Goal: Task Accomplishment & Management: Complete application form

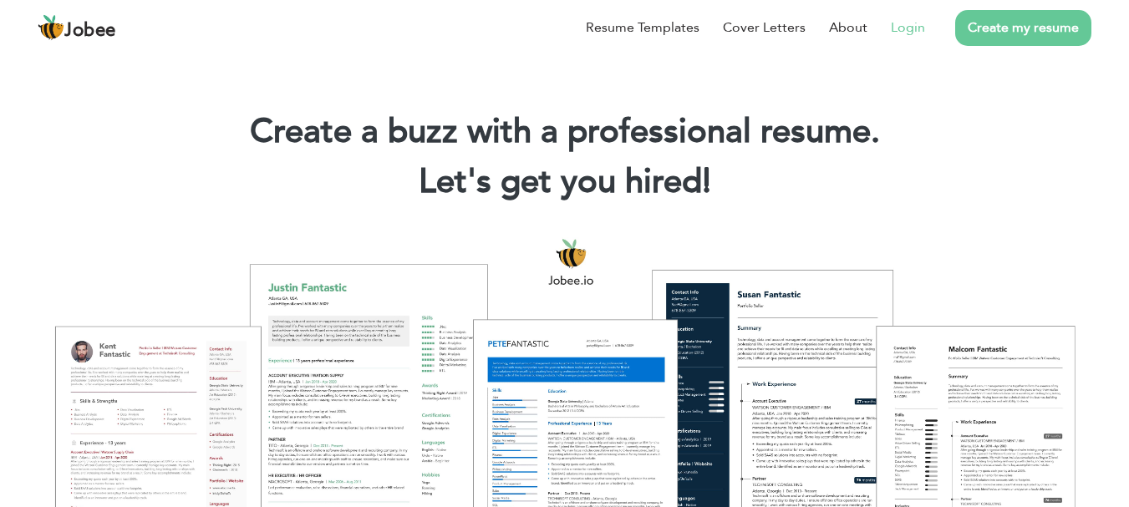
click at [894, 32] on link "Login" at bounding box center [908, 28] width 34 height 20
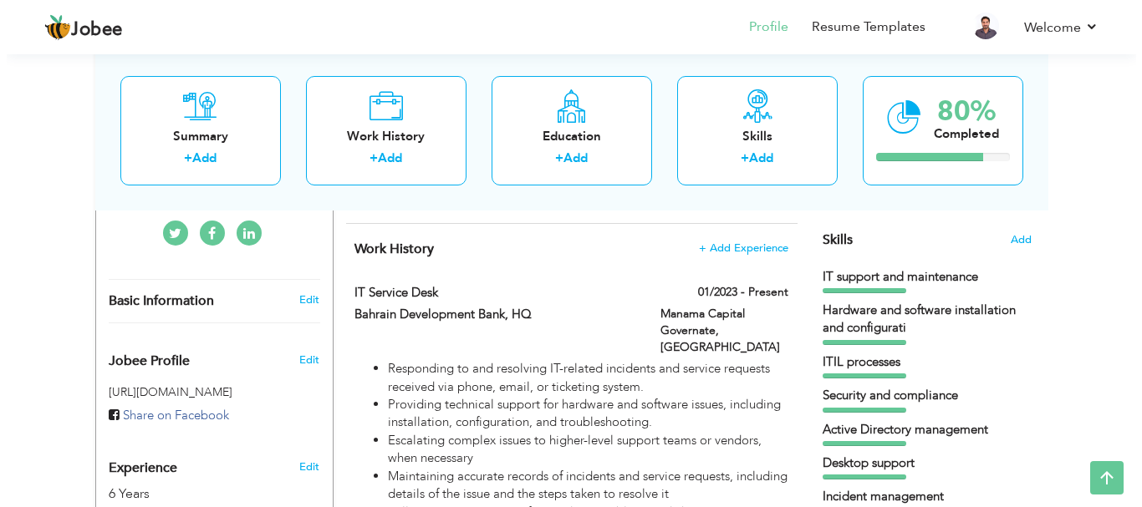
scroll to position [418, 0]
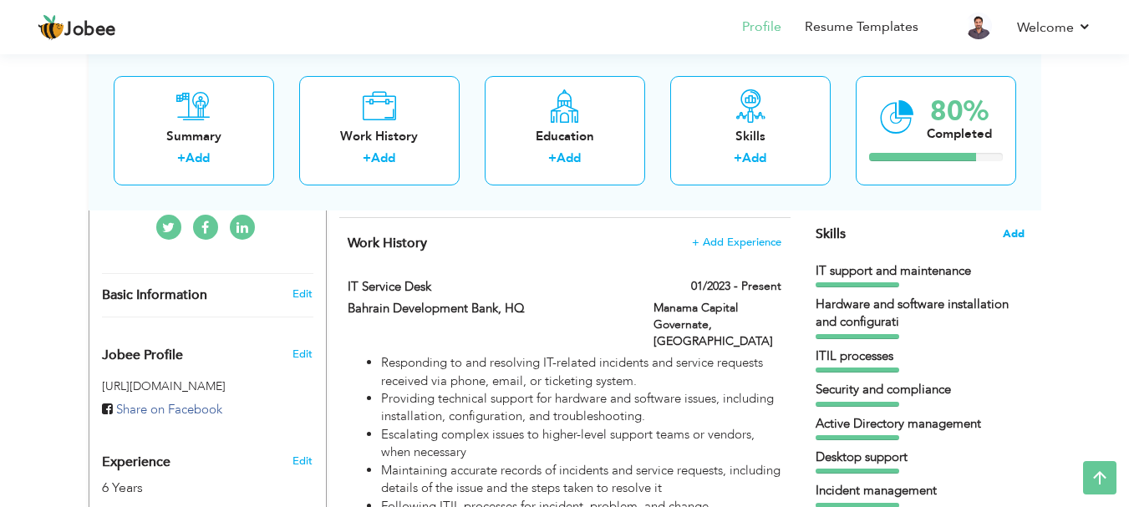
click at [1009, 233] on span "Add" at bounding box center [1014, 235] width 22 height 16
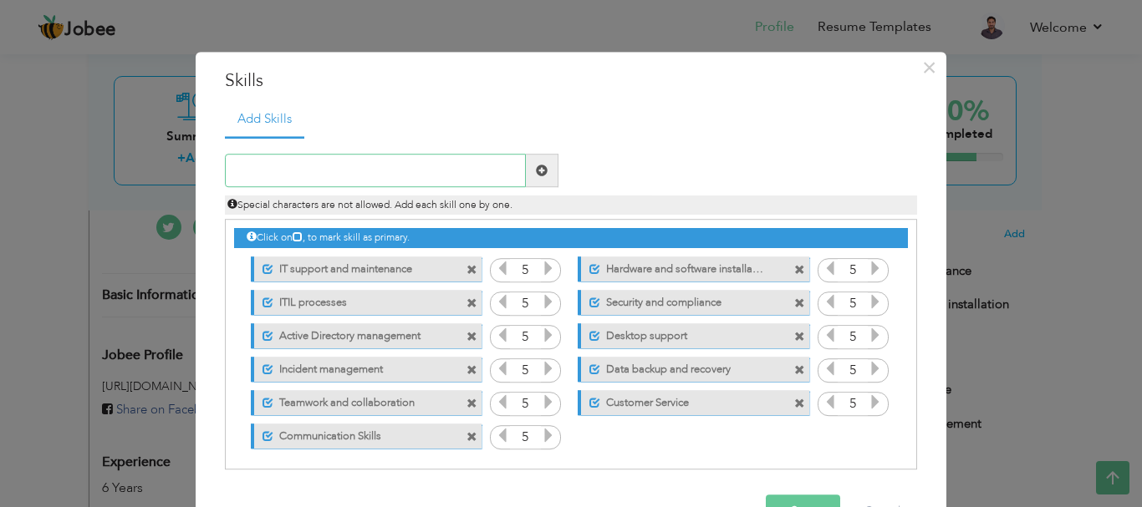
scroll to position [4, 0]
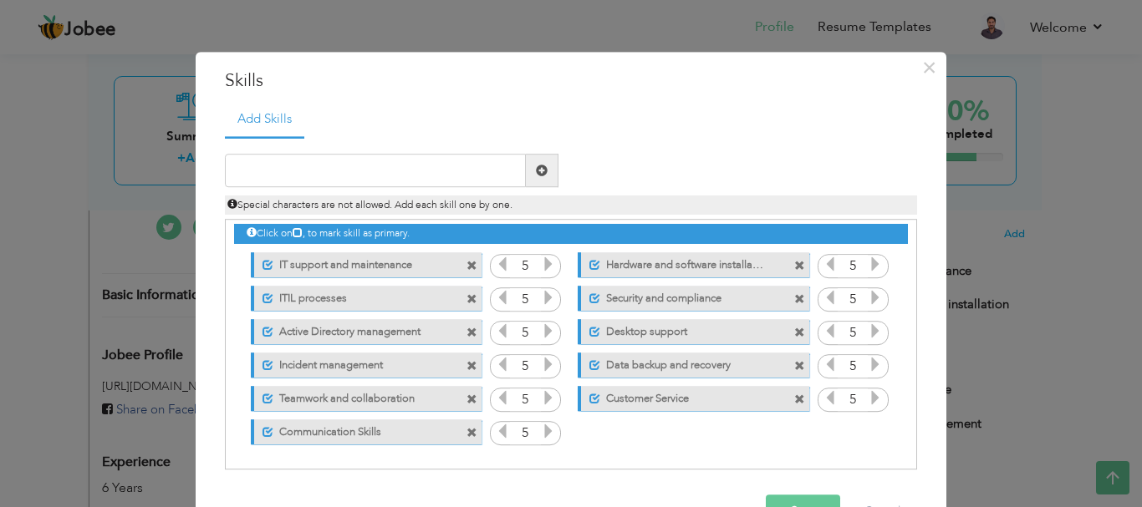
drag, startPoint x: 424, startPoint y: 328, endPoint x: 363, endPoint y: 323, distance: 61.2
click at [367, 324] on label "Active Directory management" at bounding box center [356, 329] width 166 height 21
click at [328, 328] on label "Active Directory management" at bounding box center [354, 329] width 169 height 21
click at [328, 328] on label "Active Directory management" at bounding box center [356, 329] width 166 height 21
click at [328, 328] on label "Active Directory management" at bounding box center [354, 329] width 169 height 21
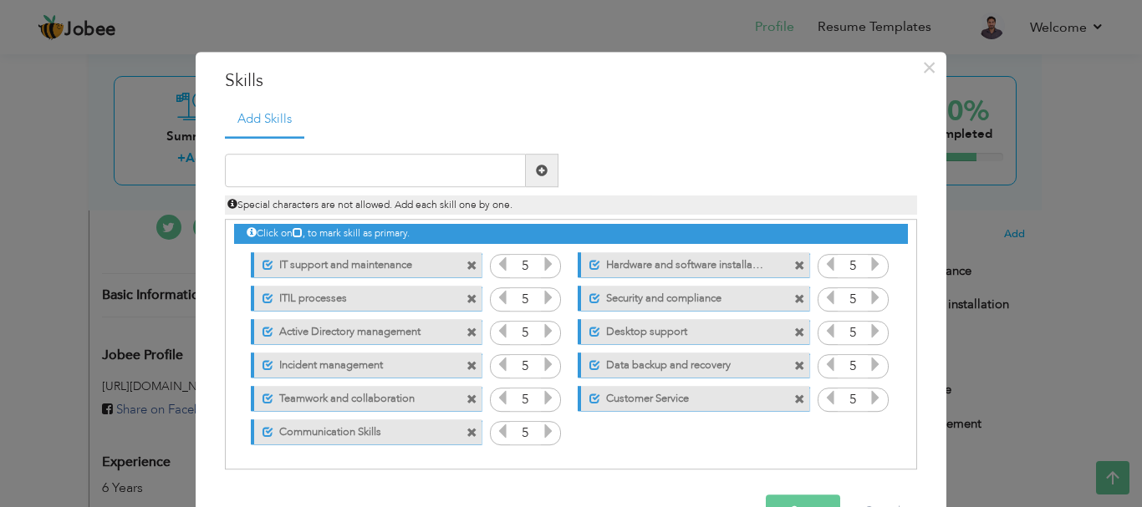
click at [328, 328] on label "Active Directory management" at bounding box center [356, 329] width 166 height 21
click at [377, 331] on label "Active Directory management" at bounding box center [354, 329] width 169 height 21
click at [377, 331] on label "Active Directory management" at bounding box center [356, 329] width 166 height 21
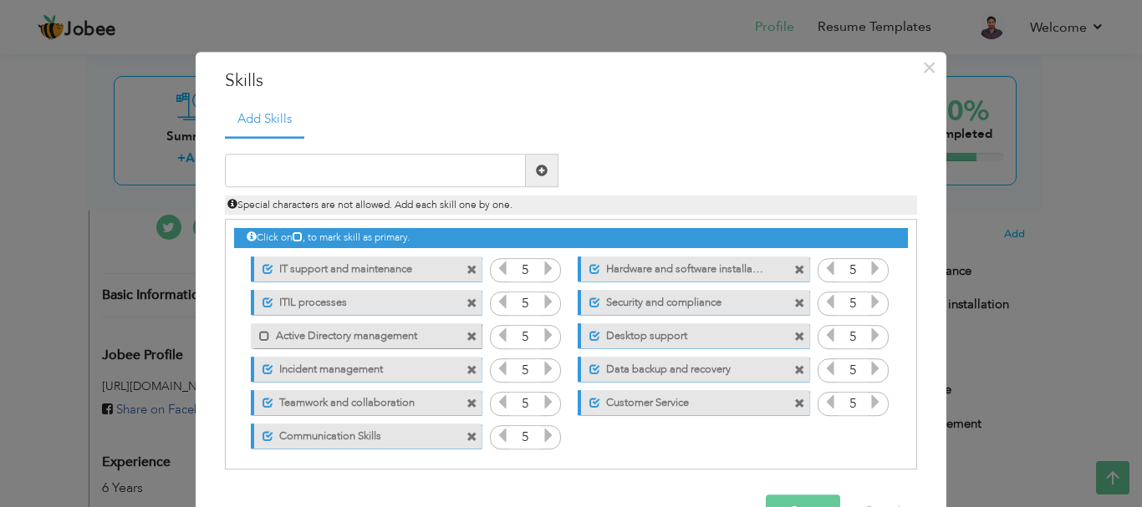
click at [466, 333] on span at bounding box center [471, 337] width 11 height 11
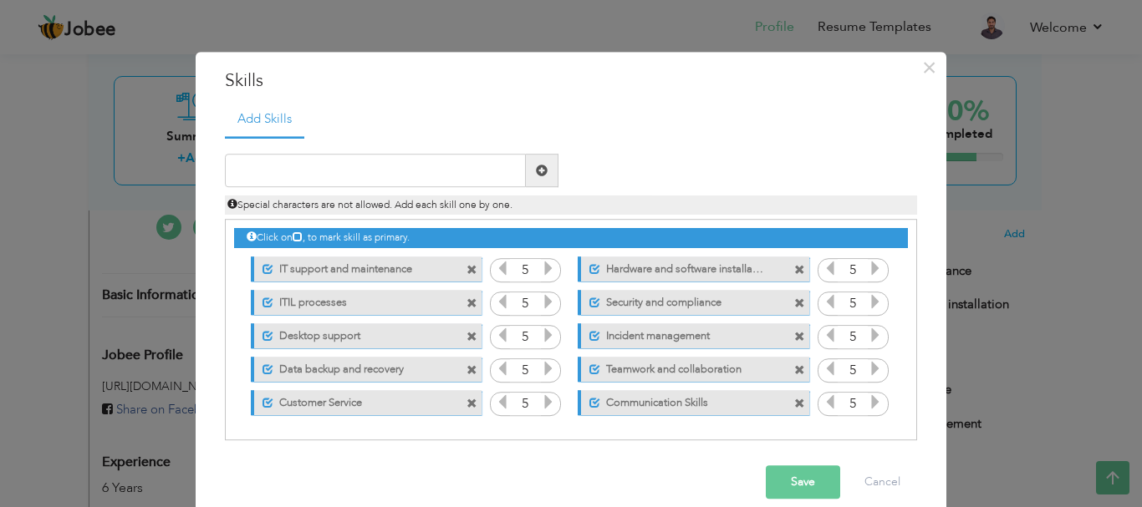
scroll to position [22, 0]
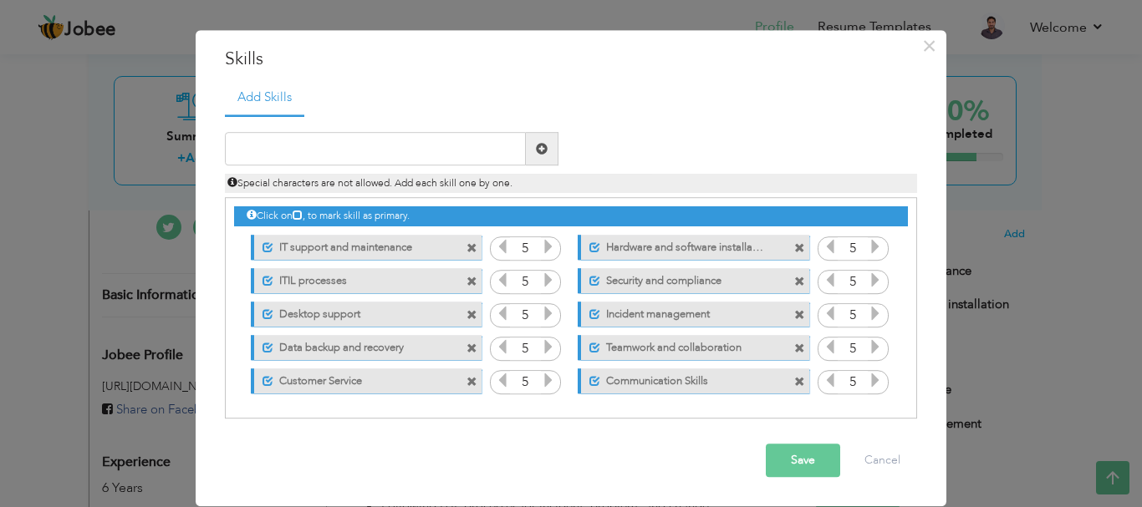
click at [466, 377] on span at bounding box center [471, 382] width 11 height 11
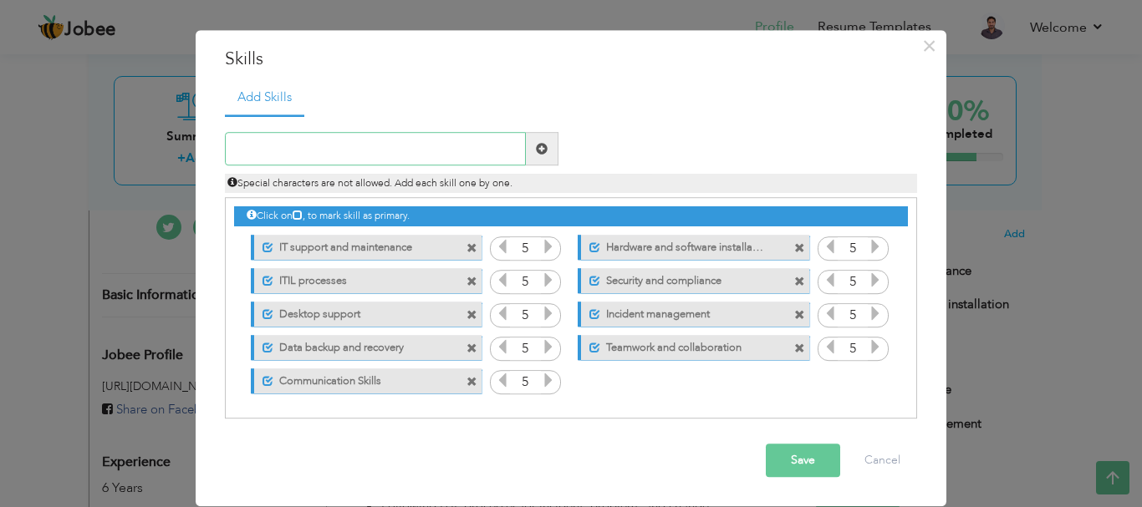
click at [328, 160] on input "text" at bounding box center [375, 149] width 301 height 33
type input "Network"
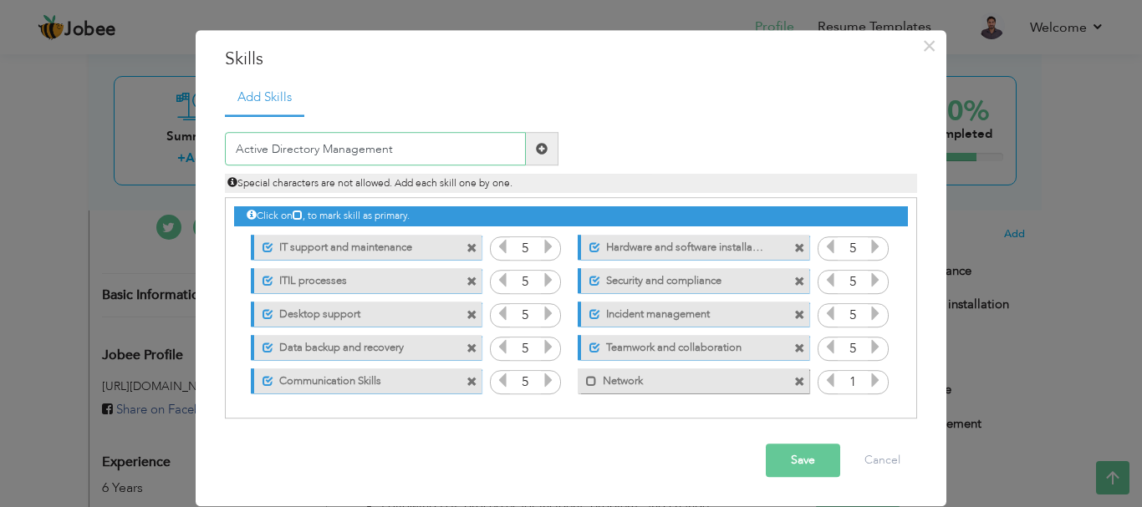
type input "Active Directory Management"
click at [544, 144] on span at bounding box center [542, 149] width 33 height 33
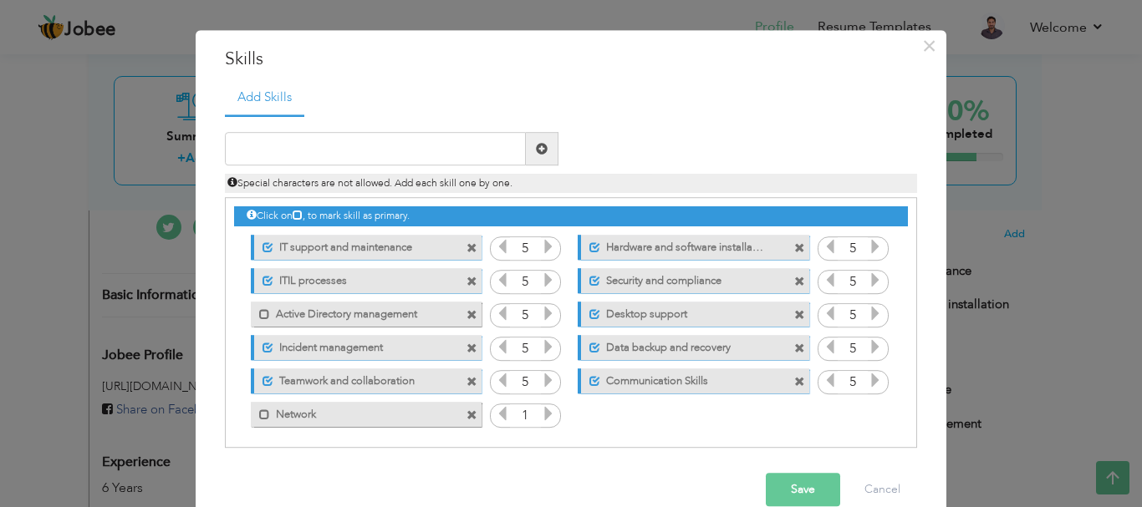
drag, startPoint x: 260, startPoint y: 415, endPoint x: 275, endPoint y: 318, distance: 98.1
click at [259, 415] on span at bounding box center [264, 415] width 11 height 11
click at [259, 311] on span at bounding box center [264, 314] width 11 height 11
click at [541, 415] on icon at bounding box center [548, 414] width 15 height 15
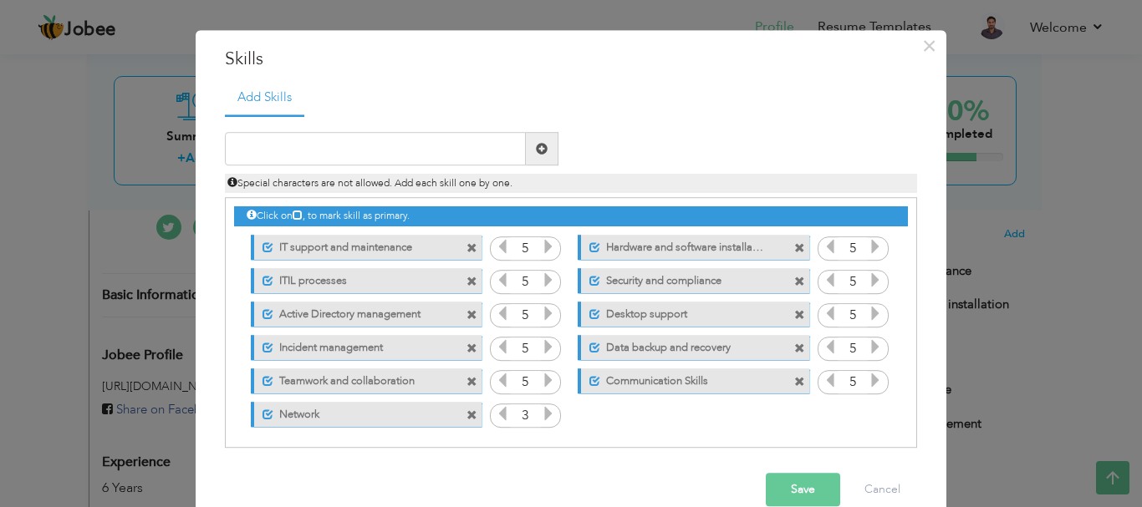
click at [541, 415] on icon at bounding box center [548, 414] width 15 height 15
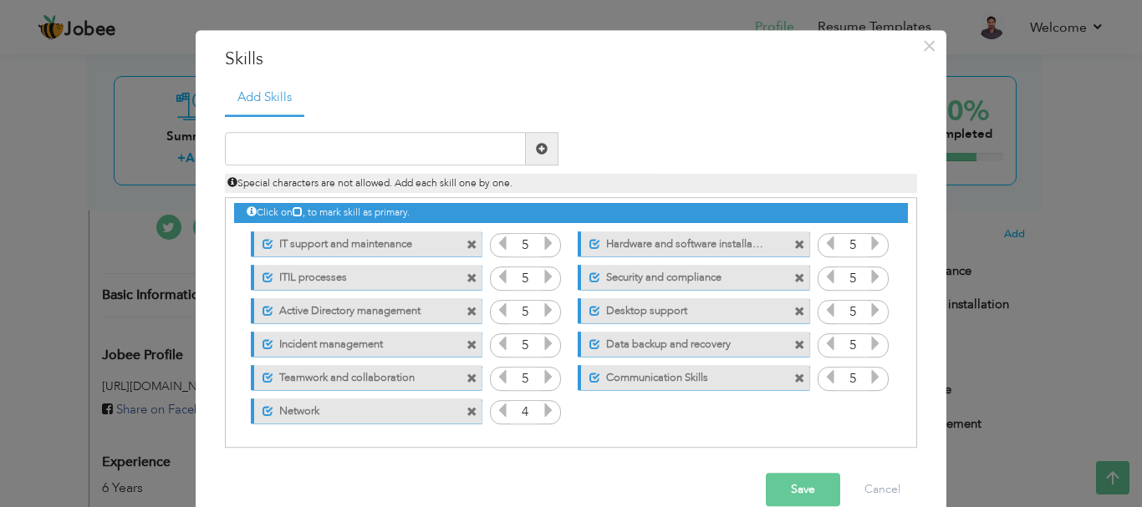
scroll to position [4, 0]
click at [815, 482] on button "Save" at bounding box center [803, 490] width 74 height 33
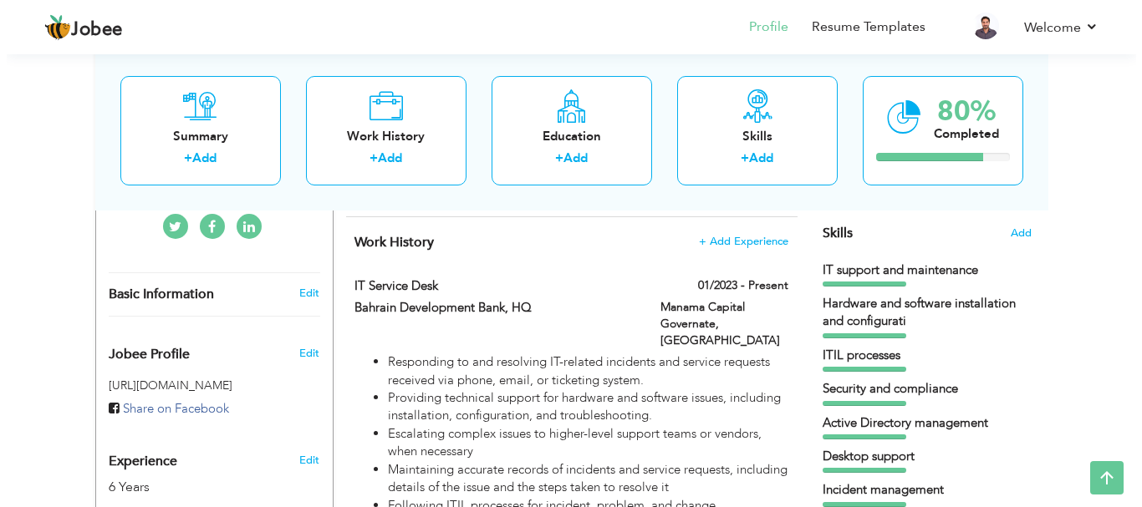
scroll to position [418, 0]
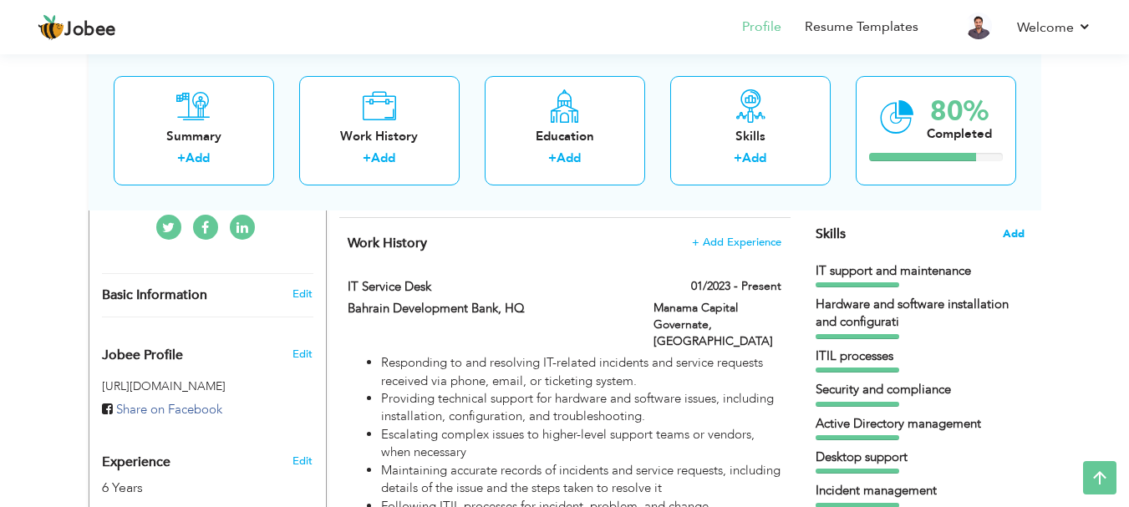
click at [1021, 240] on span "Add" at bounding box center [1014, 235] width 22 height 16
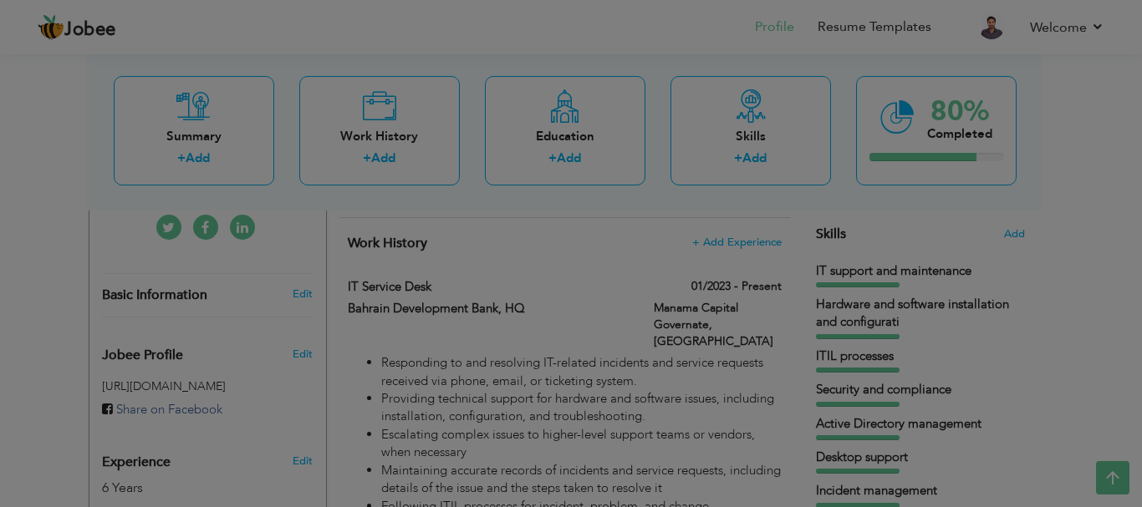
scroll to position [0, 0]
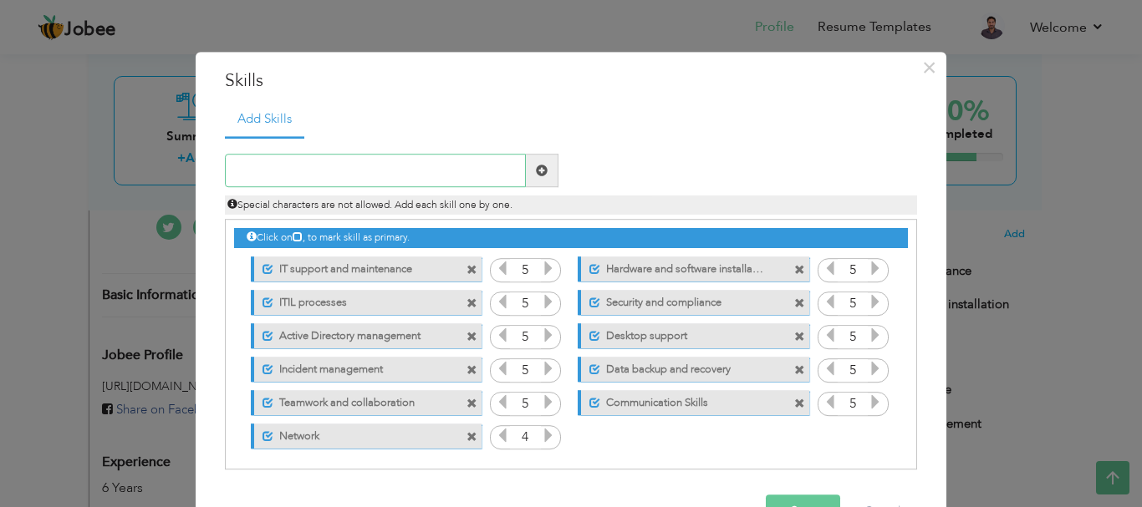
click at [354, 167] on input "text" at bounding box center [375, 171] width 301 height 33
click at [357, 175] on input "text" at bounding box center [375, 171] width 301 height 33
click at [794, 266] on span at bounding box center [799, 270] width 11 height 11
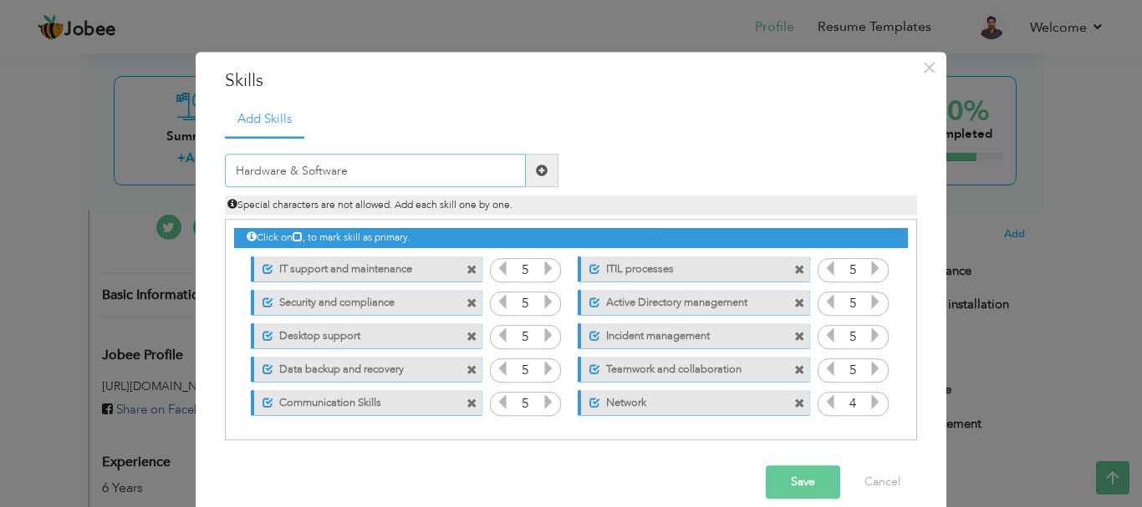
click at [348, 177] on input "Hardware & Software" at bounding box center [375, 171] width 301 height 33
click at [348, 171] on input "Hardware & Software" at bounding box center [375, 171] width 301 height 33
drag, startPoint x: 363, startPoint y: 171, endPoint x: 176, endPoint y: 160, distance: 186.7
click at [176, 160] on div "× Skills Add Skills Hardware & Software Duplicate entry 5 5 5 5" at bounding box center [571, 253] width 1142 height 507
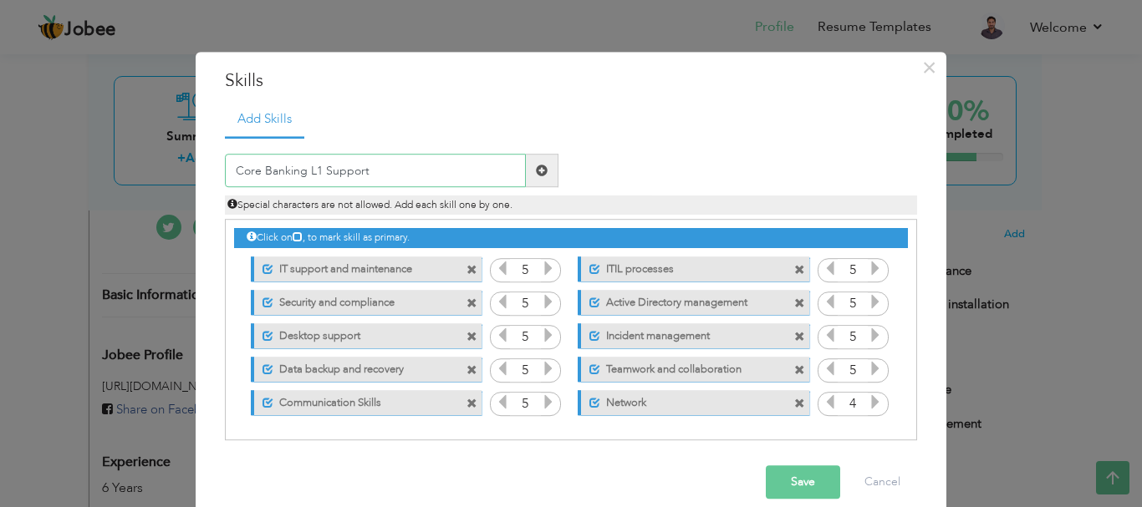
type input "Core Banking L1 Support"
click at [541, 160] on span at bounding box center [542, 171] width 33 height 33
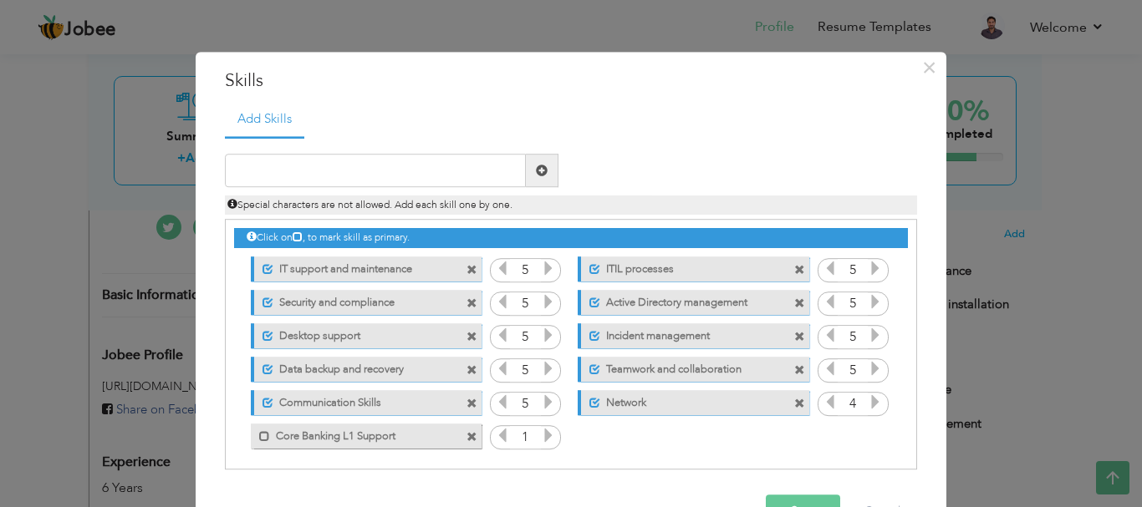
click at [542, 437] on icon at bounding box center [548, 436] width 15 height 15
click at [262, 436] on span at bounding box center [264, 436] width 11 height 11
click at [545, 437] on icon at bounding box center [548, 436] width 15 height 15
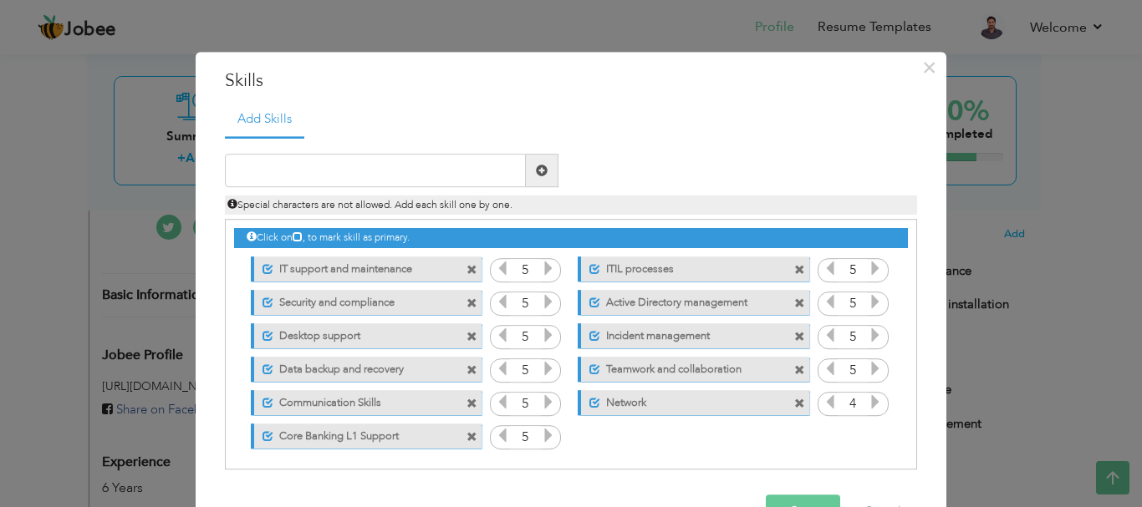
click at [470, 403] on span at bounding box center [473, 399] width 15 height 18
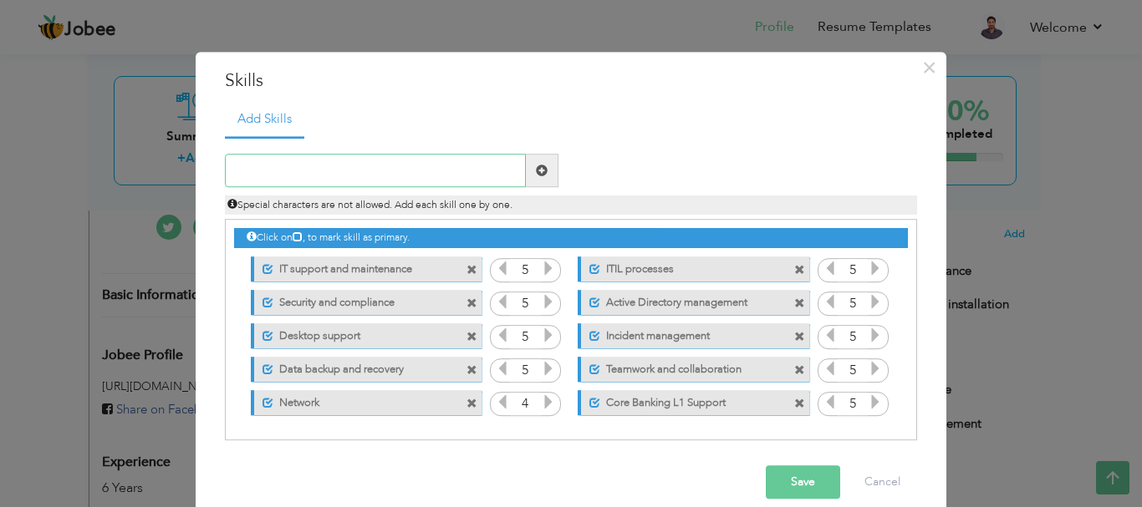
click at [386, 178] on input "text" at bounding box center [375, 171] width 301 height 33
type input "Change Management"
click at [527, 158] on span at bounding box center [542, 171] width 33 height 33
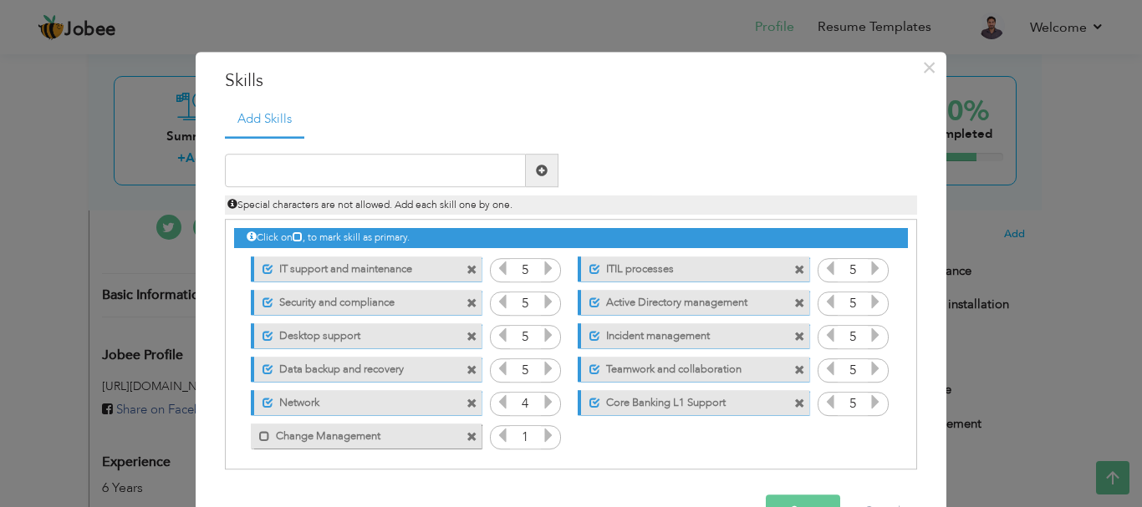
click at [541, 441] on icon at bounding box center [548, 436] width 15 height 15
click at [541, 439] on icon at bounding box center [548, 436] width 15 height 15
click at [262, 435] on span at bounding box center [264, 436] width 11 height 11
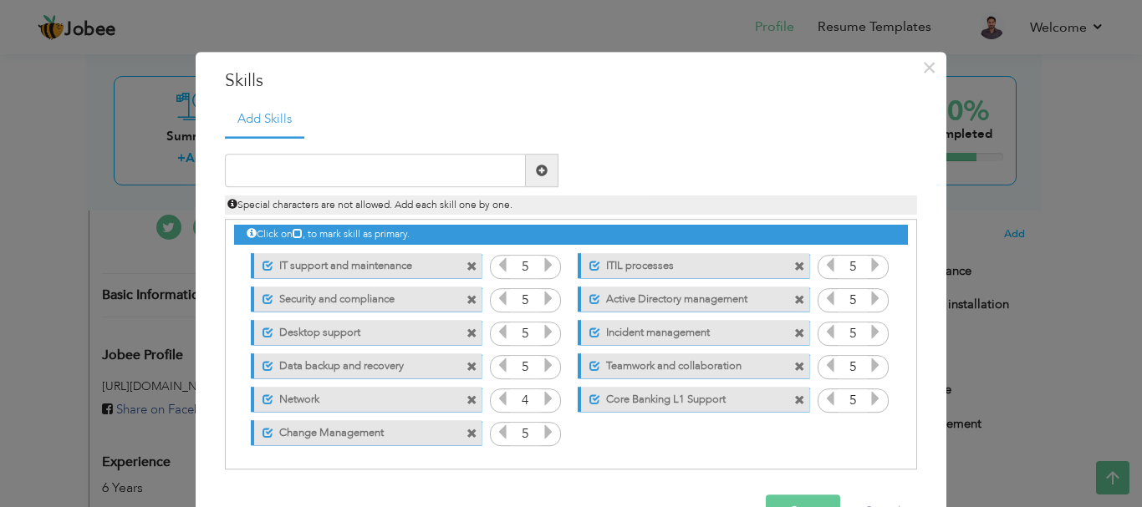
scroll to position [4, 0]
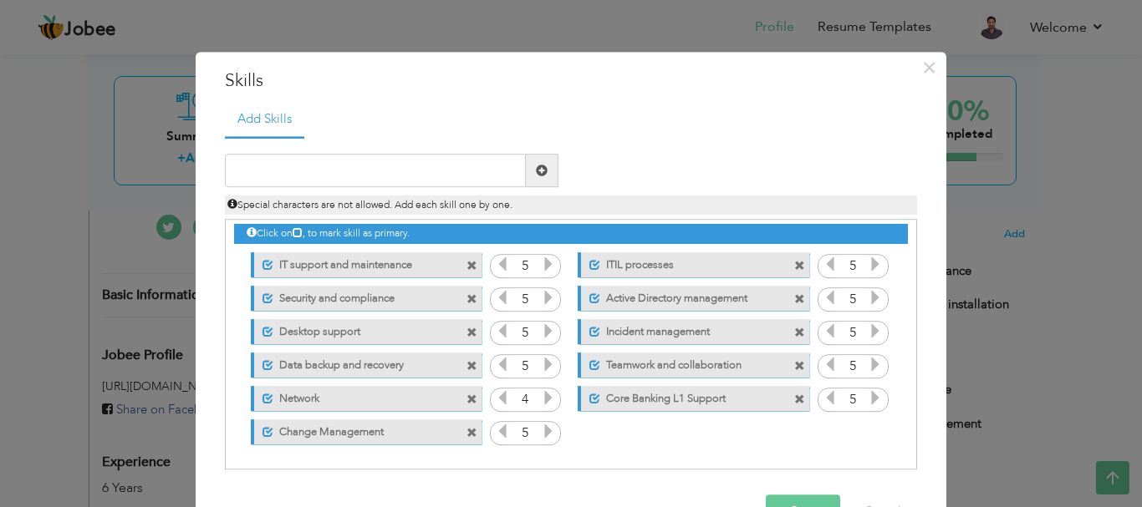
click at [782, 501] on button "Save" at bounding box center [803, 512] width 74 height 33
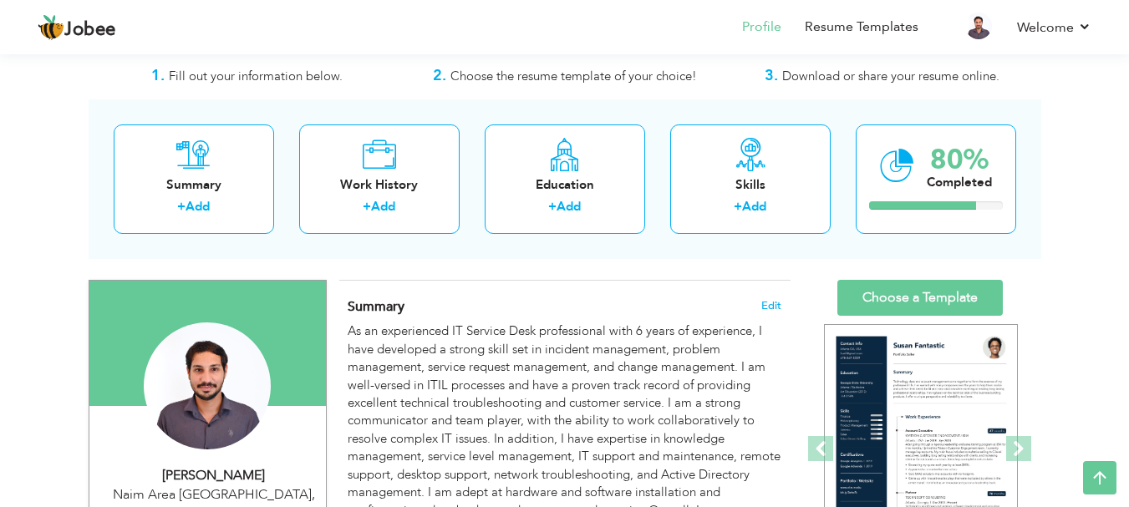
scroll to position [0, 0]
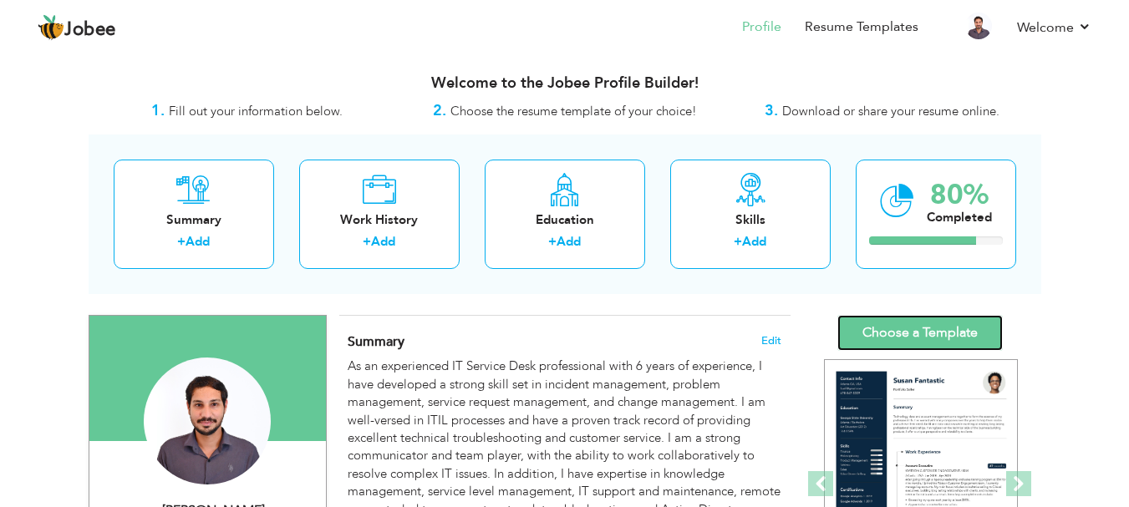
click at [968, 338] on link "Choose a Template" at bounding box center [921, 333] width 166 height 36
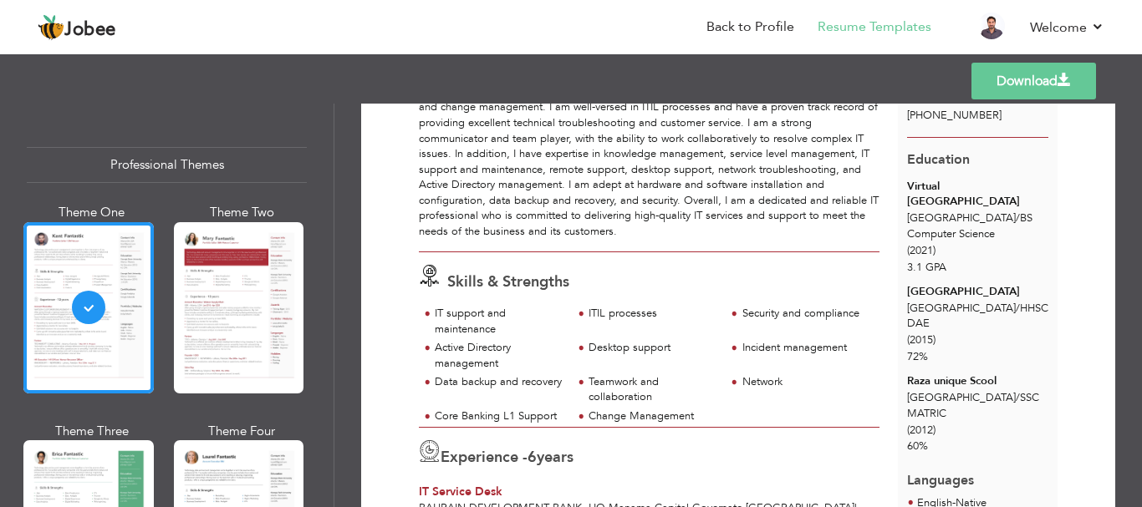
scroll to position [167, 0]
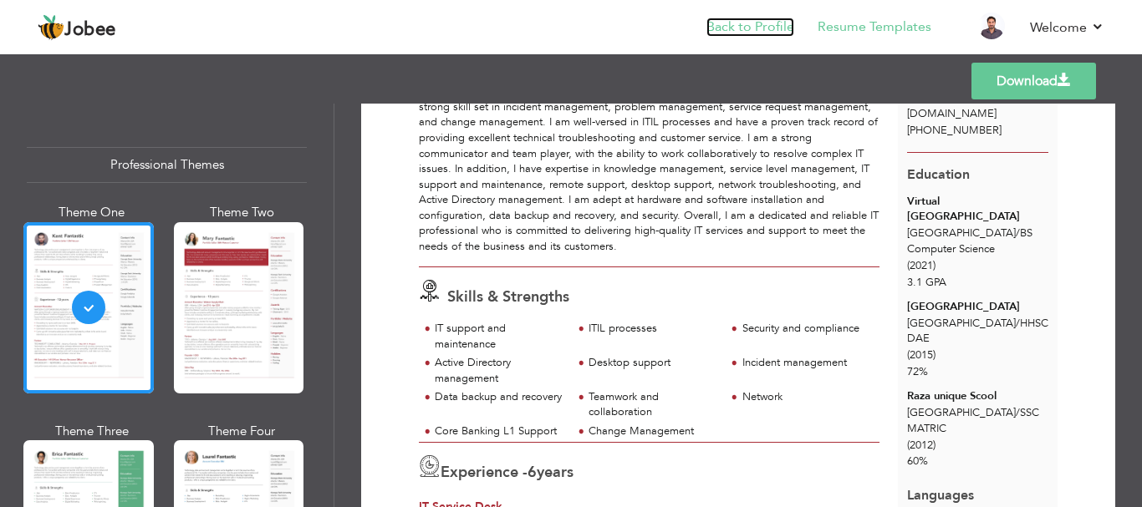
click at [792, 33] on link "Back to Profile" at bounding box center [750, 27] width 88 height 19
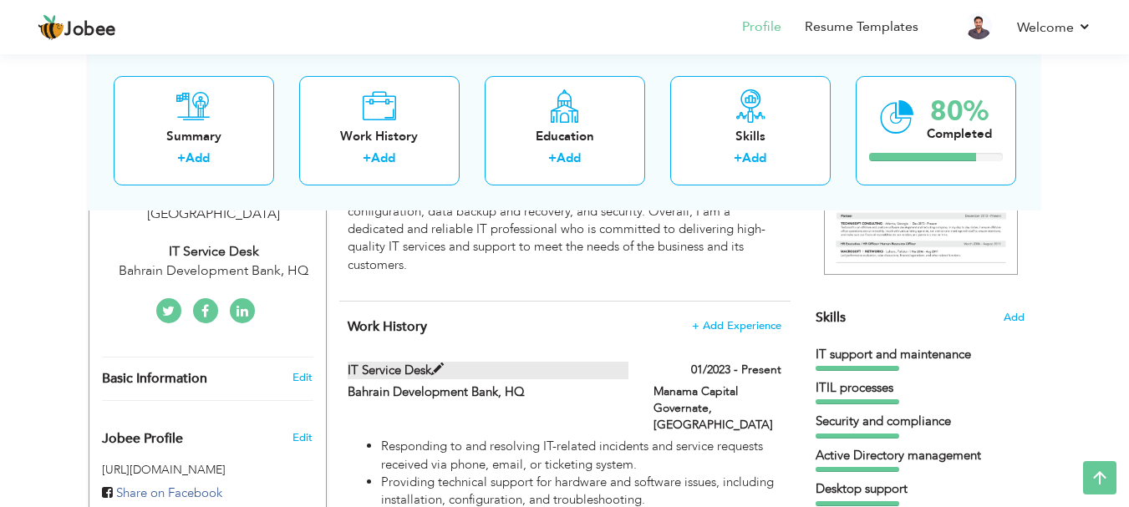
click at [438, 366] on span at bounding box center [437, 370] width 13 height 13
type input "IT Service Desk"
type input "Bahrain Development Bank, HQ"
type input "01/2023"
type input "[GEOGRAPHIC_DATA]"
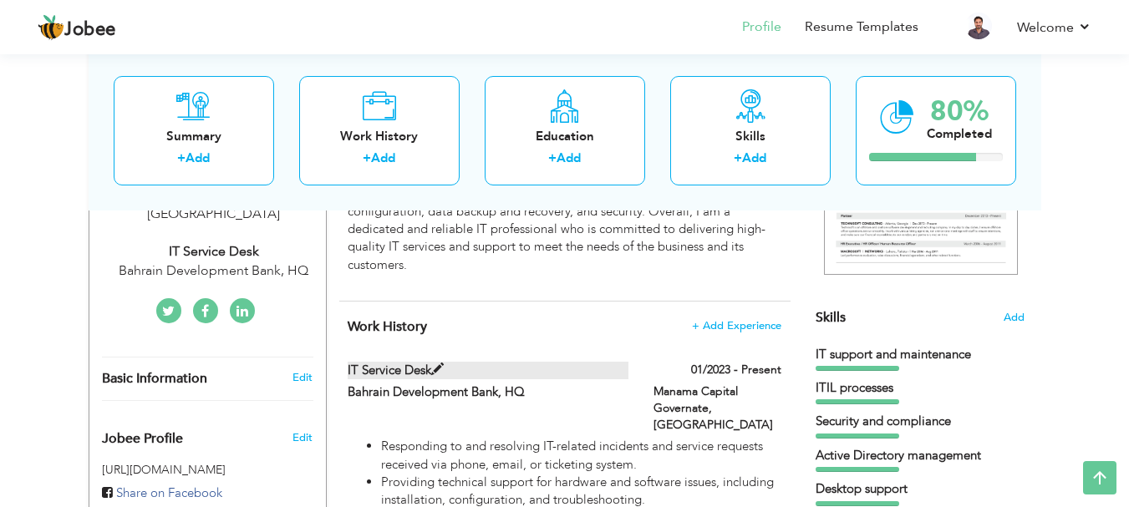
type input "Manama Capital Governate"
checkbox input "true"
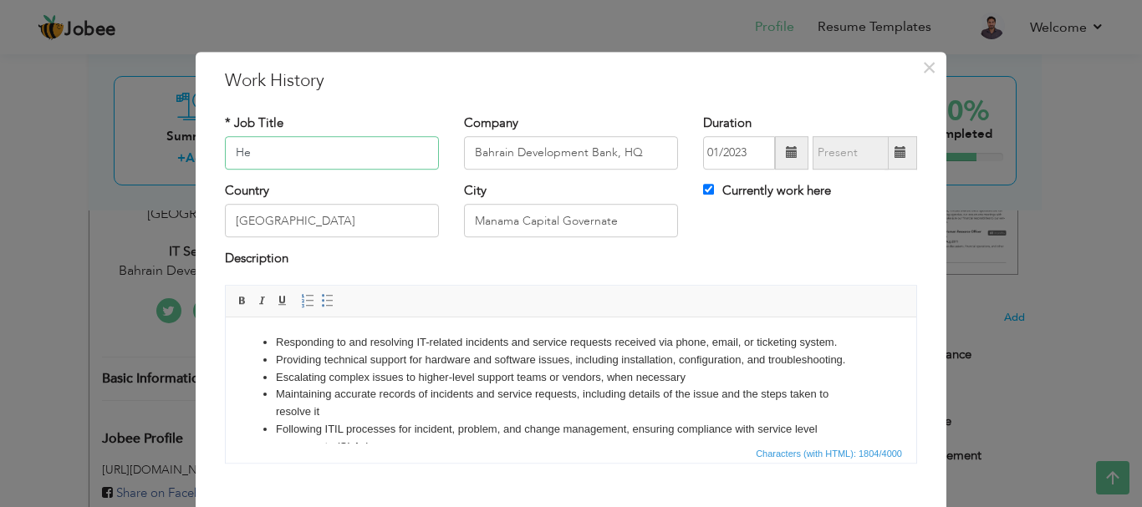
type input "H"
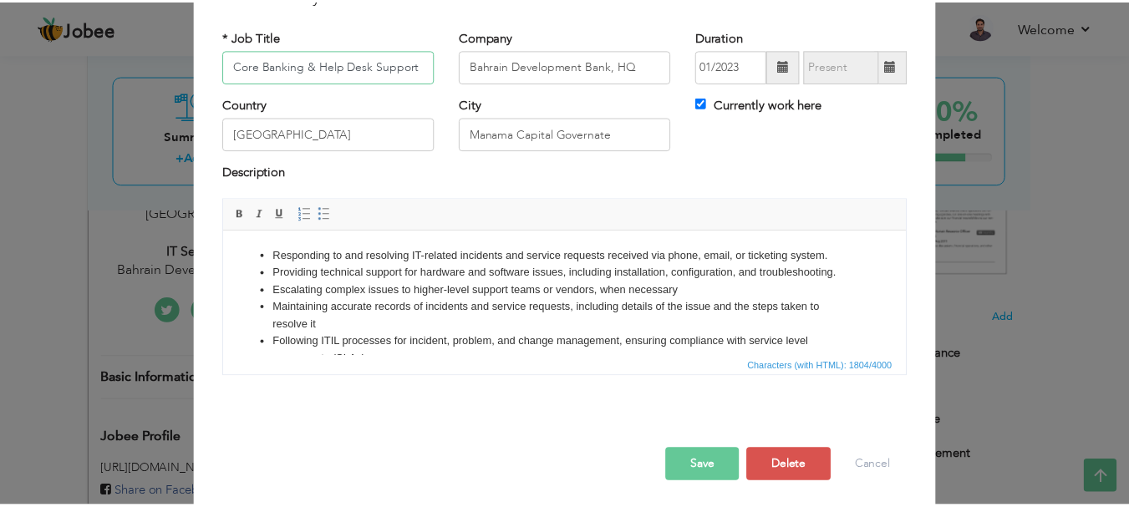
scroll to position [92, 0]
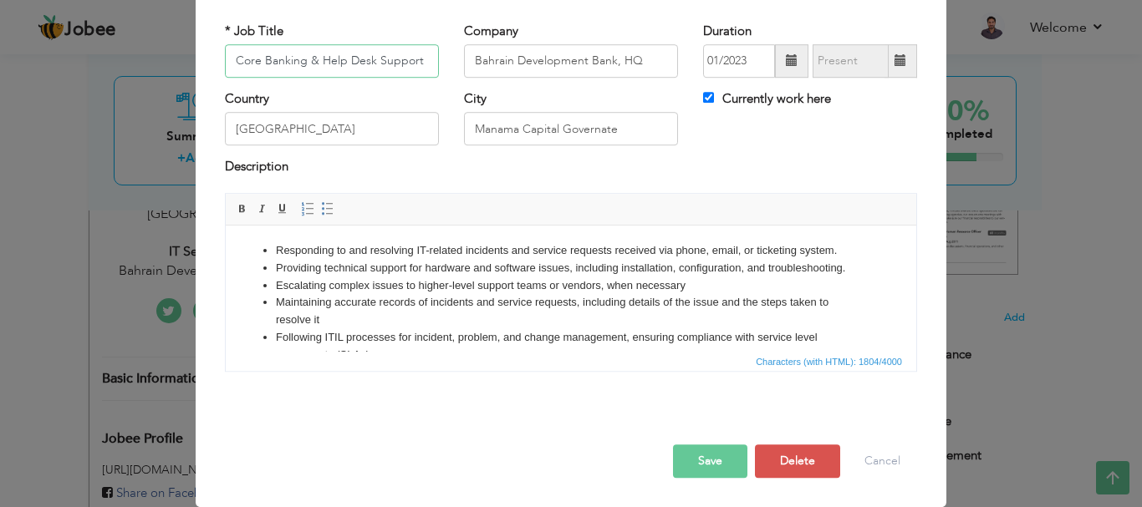
type input "Core Banking & Help Desk Support"
click at [703, 448] on button "Save" at bounding box center [710, 461] width 74 height 33
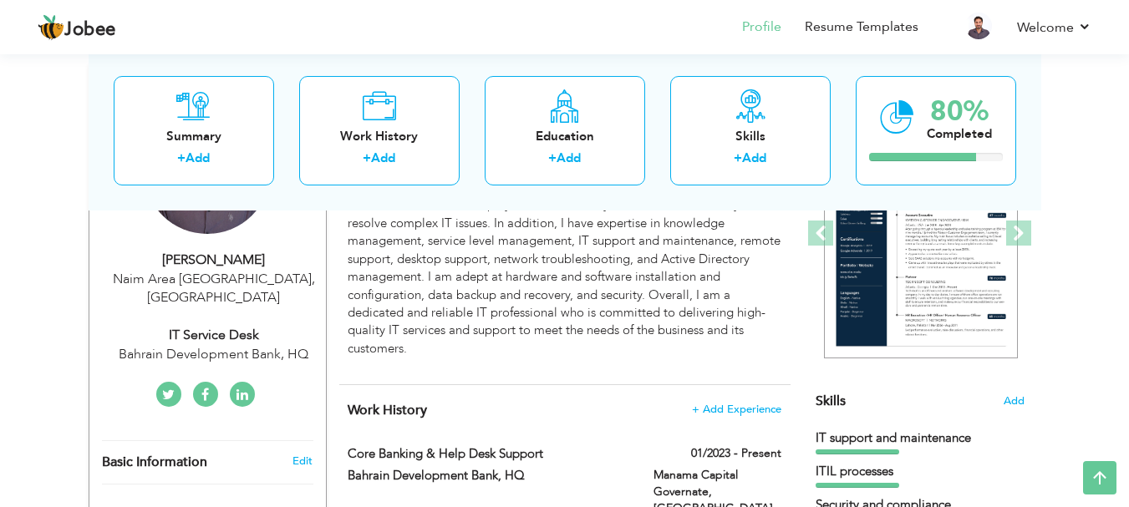
scroll to position [0, 0]
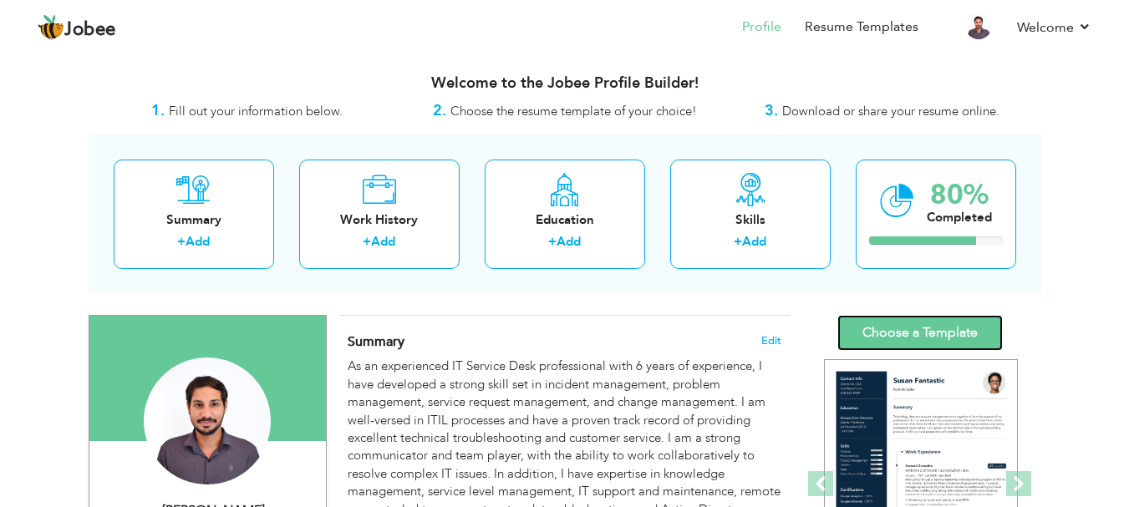
click at [948, 334] on link "Choose a Template" at bounding box center [921, 333] width 166 height 36
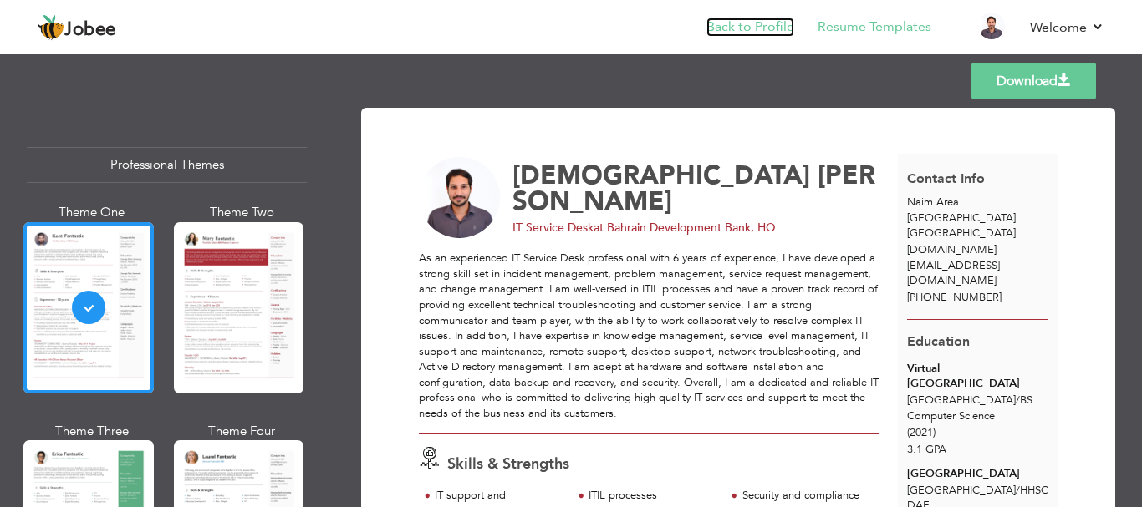
click at [780, 27] on link "Back to Profile" at bounding box center [750, 27] width 88 height 19
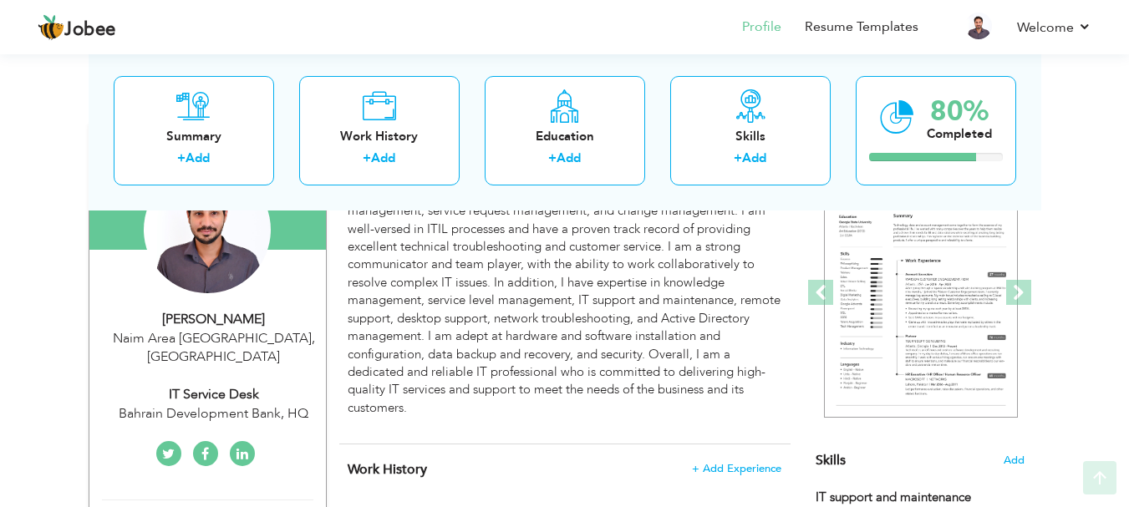
scroll to position [334, 0]
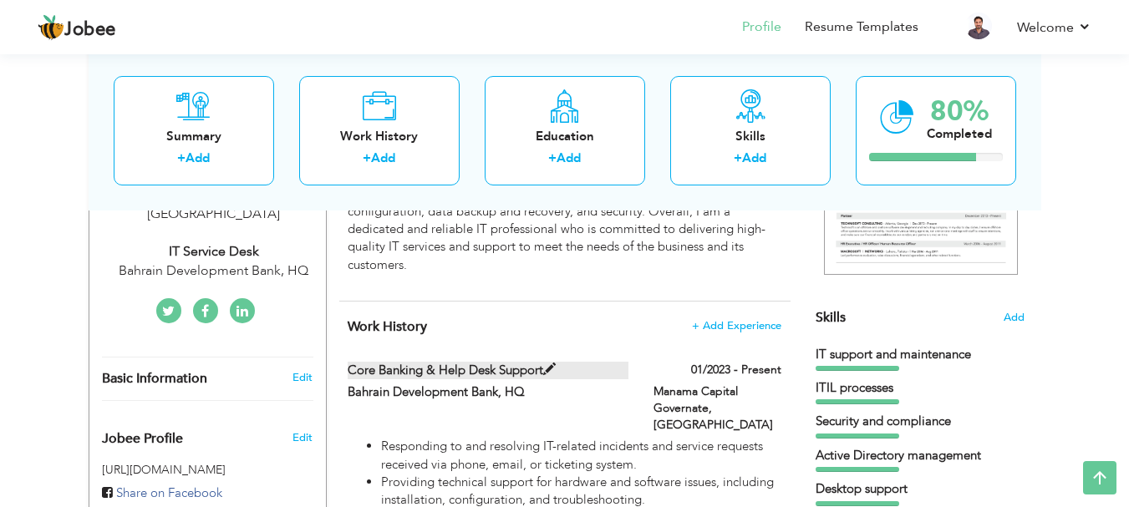
click at [546, 365] on span at bounding box center [549, 370] width 13 height 13
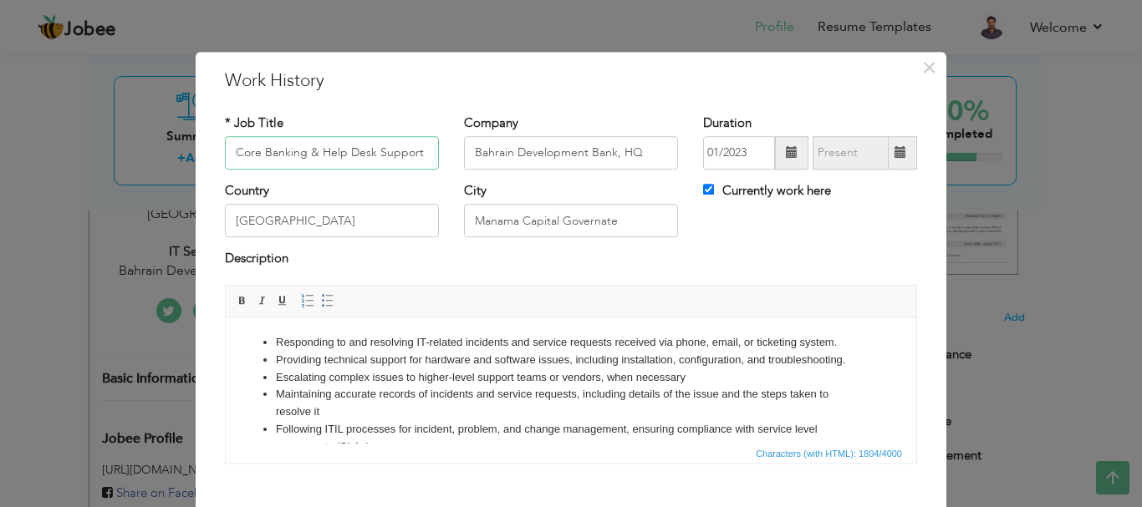
click at [421, 155] on input "Core Banking & Help Desk Support" at bounding box center [332, 152] width 214 height 33
click at [915, 66] on button "×" at bounding box center [928, 67] width 27 height 27
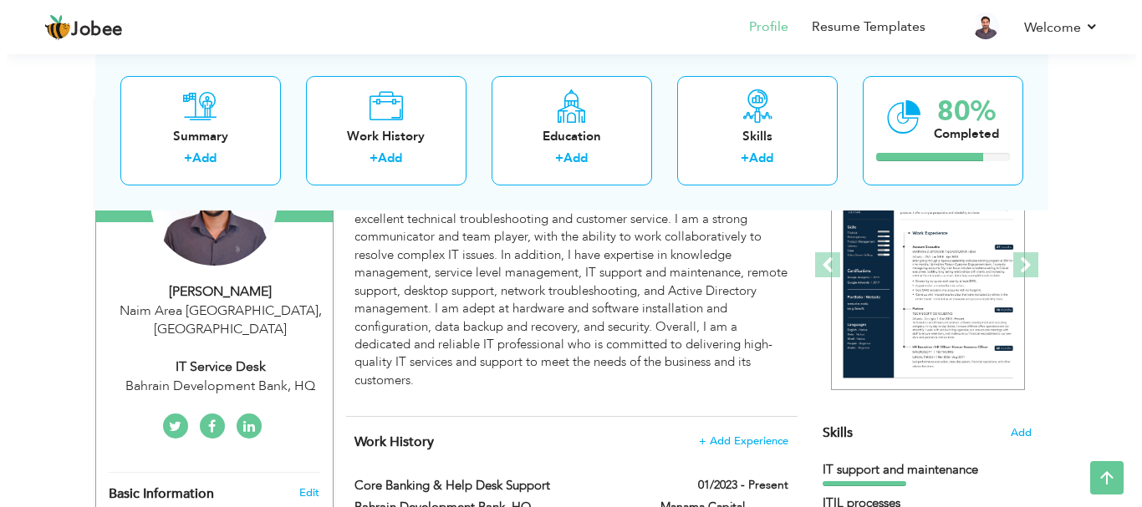
scroll to position [167, 0]
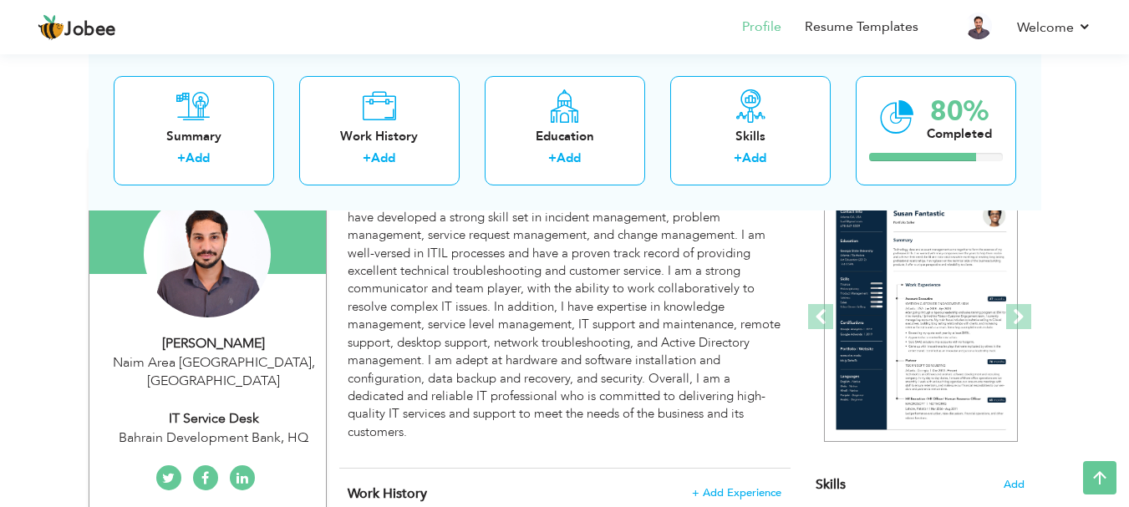
click at [257, 410] on div "IT Service Desk" at bounding box center [214, 419] width 224 height 19
type input "[DEMOGRAPHIC_DATA]"
type input "[PERSON_NAME]"
type input "[PHONE_NUMBER]"
select select "number:17"
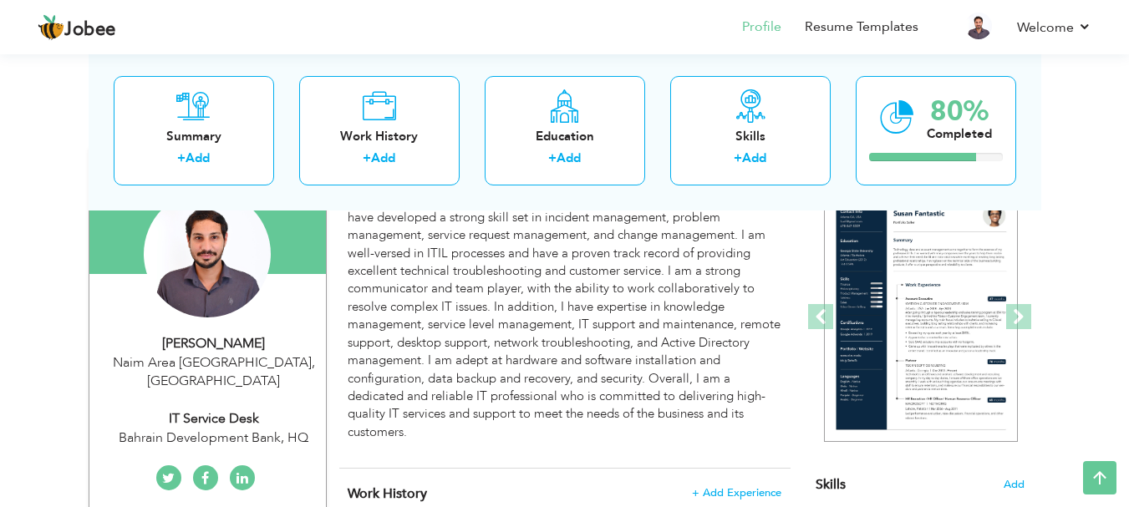
type input "Naim Area [GEOGRAPHIC_DATA]"
select select "number:8"
type input "Bahrain Development Bank, HQ"
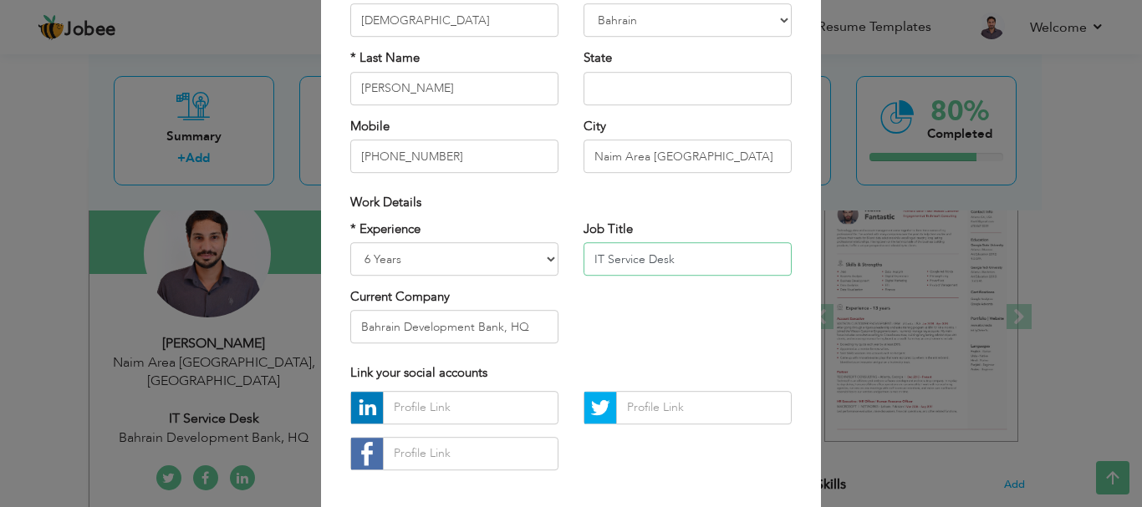
click at [673, 275] on input "IT Service Desk" at bounding box center [687, 258] width 208 height 33
paste input "Core Banking & Help Desk Support"
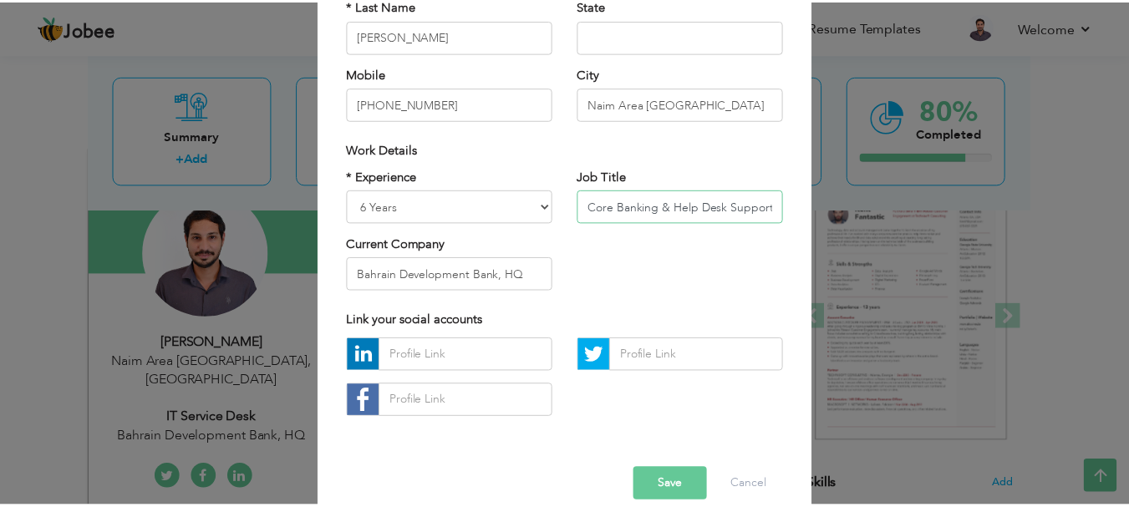
scroll to position [244, 0]
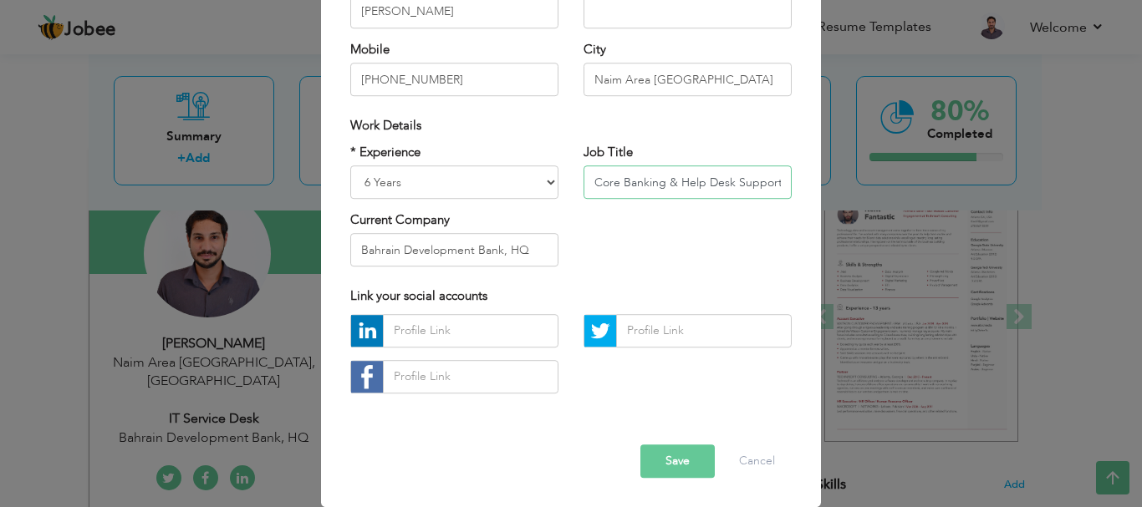
type input "Core Banking & Help Desk Support"
click at [649, 450] on button "Save" at bounding box center [677, 461] width 74 height 33
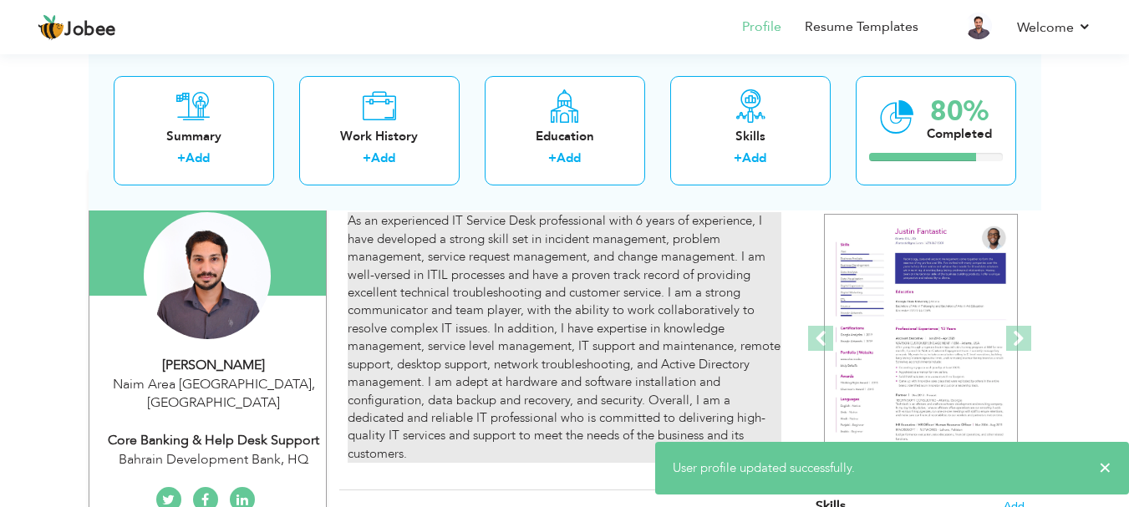
scroll to position [0, 0]
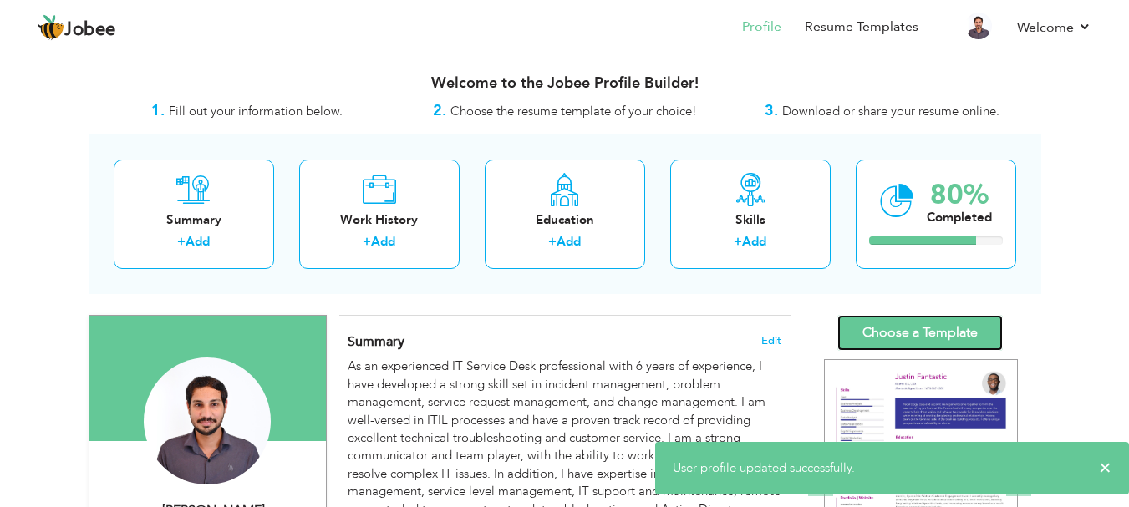
click at [950, 335] on link "Choose a Template" at bounding box center [921, 333] width 166 height 36
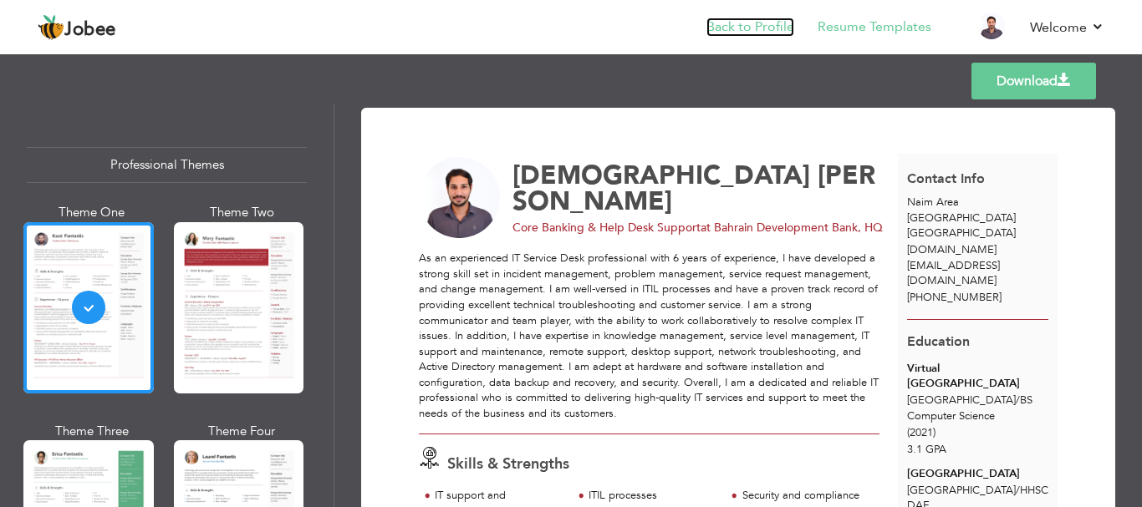
click at [784, 30] on link "Back to Profile" at bounding box center [750, 27] width 88 height 19
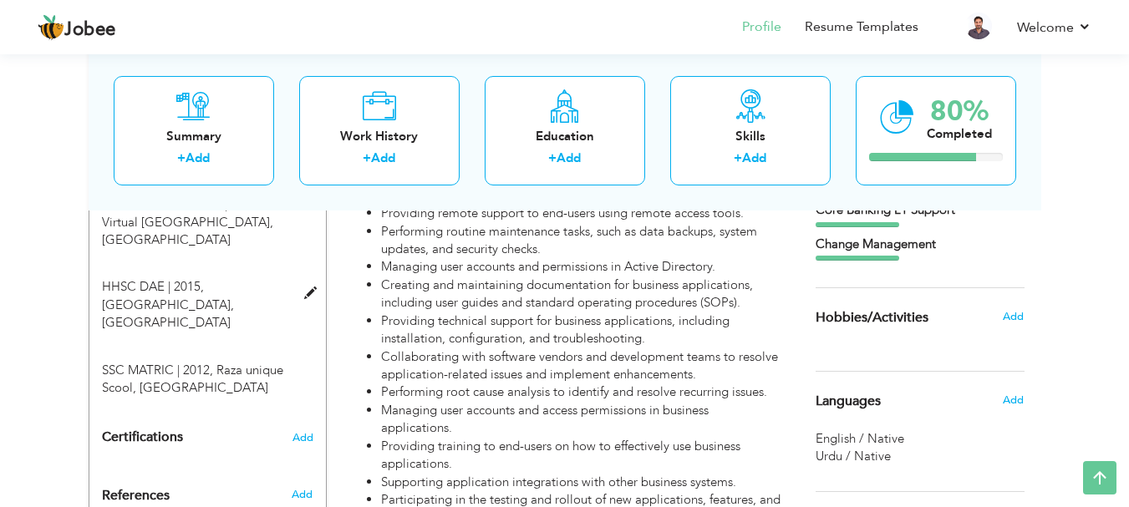
scroll to position [752, 0]
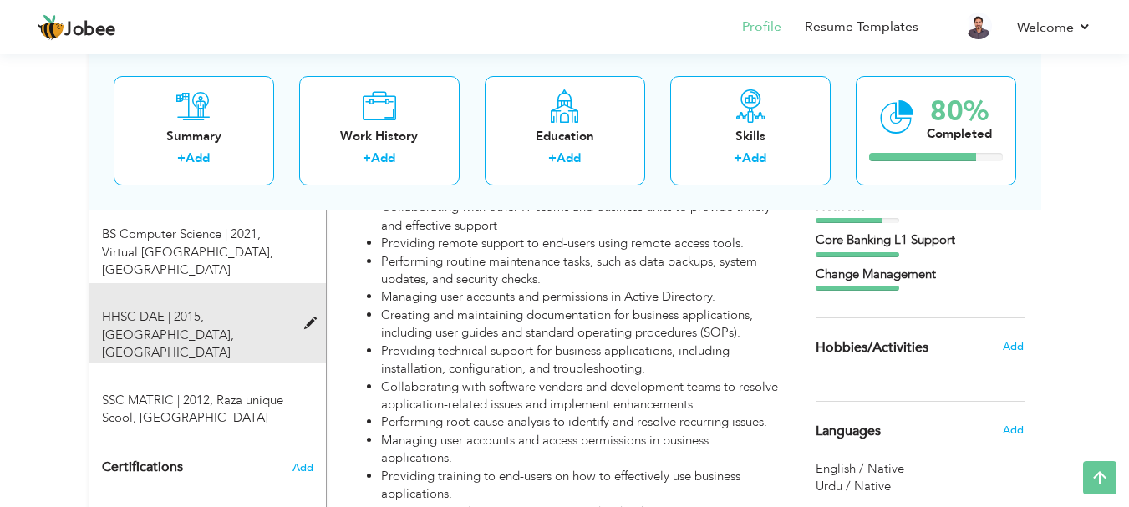
click at [313, 318] on span at bounding box center [314, 324] width 21 height 13
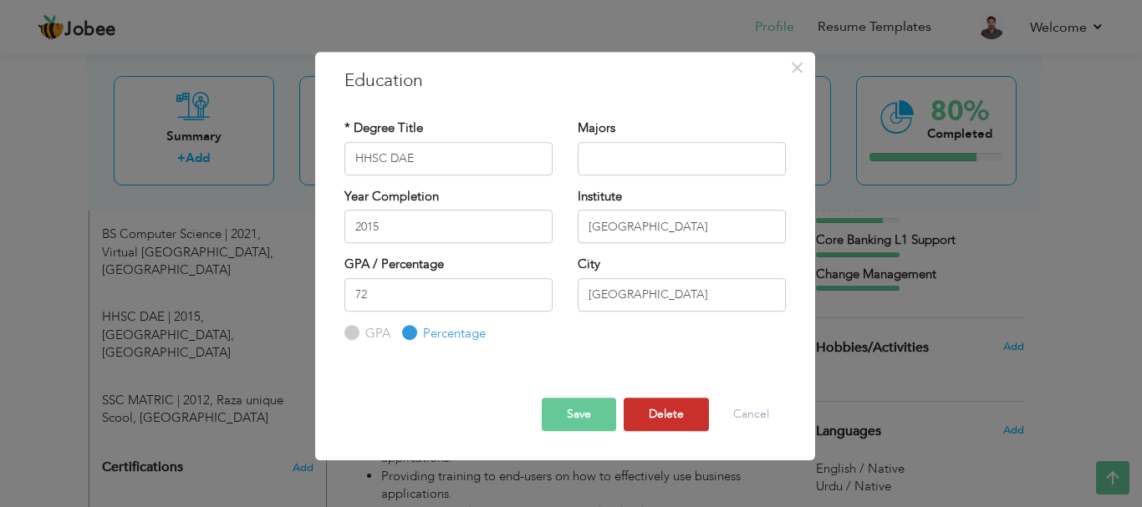
click at [684, 415] on button "Delete" at bounding box center [666, 414] width 85 height 33
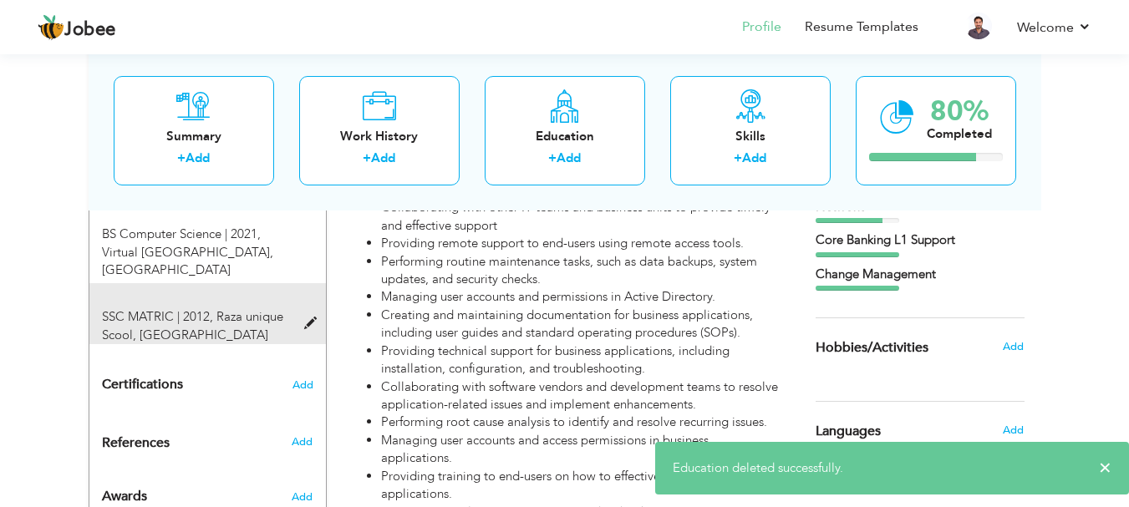
click at [310, 318] on span at bounding box center [314, 324] width 21 height 13
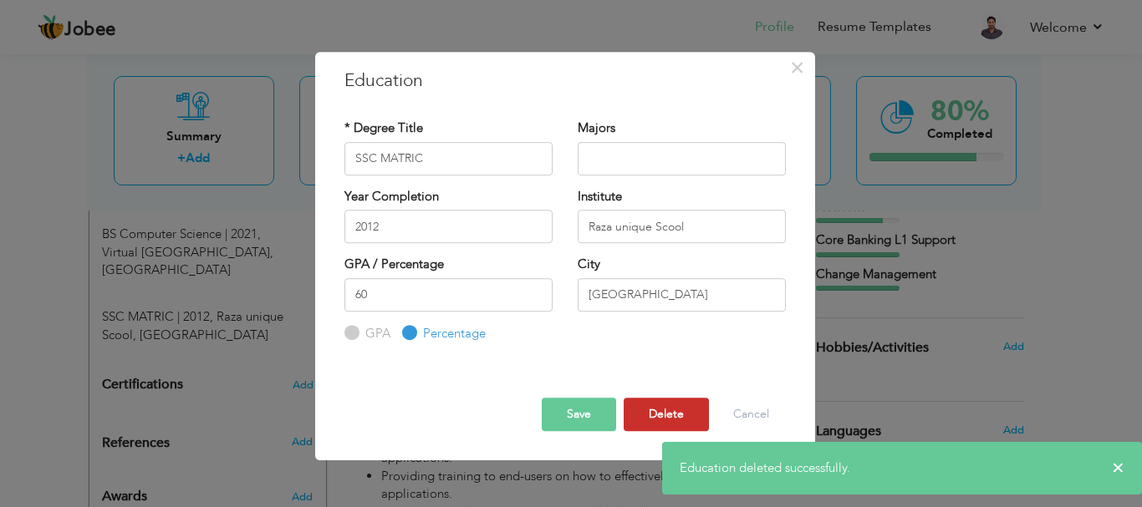
click at [651, 411] on button "Delete" at bounding box center [666, 414] width 85 height 33
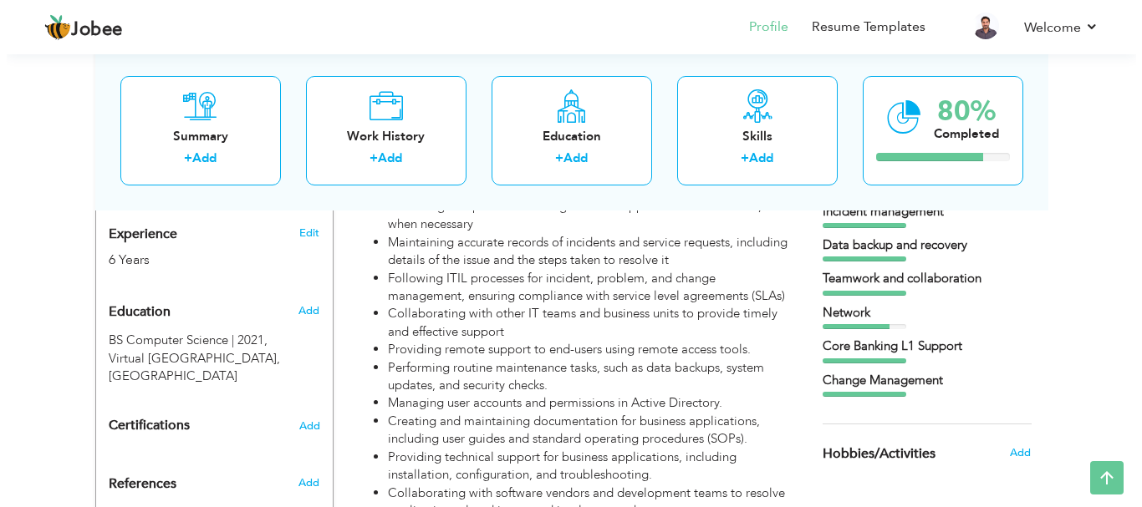
scroll to position [573, 0]
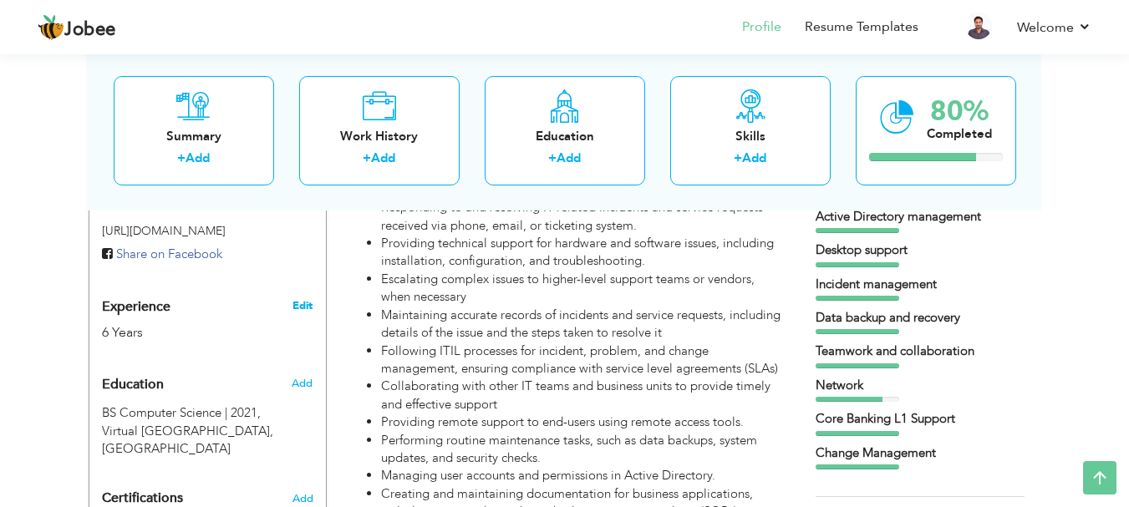
click at [305, 298] on link "Edit" at bounding box center [303, 305] width 20 height 15
type input "[DEMOGRAPHIC_DATA]"
type input "[PERSON_NAME]"
type input "[PHONE_NUMBER]"
select select "number:17"
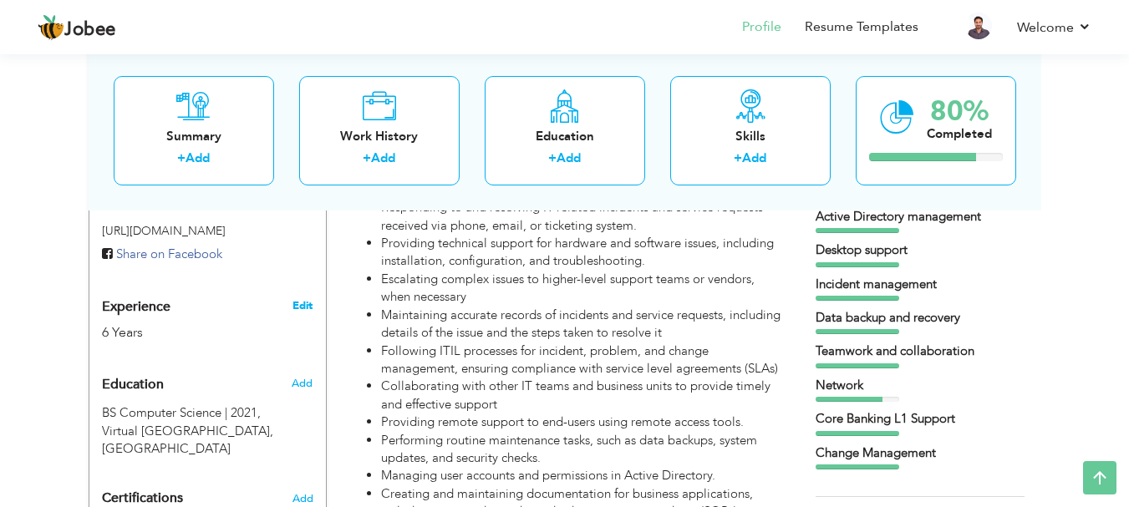
type input "Naim Area [GEOGRAPHIC_DATA]"
select select "number:8"
type input "Bahrain Development Bank, HQ"
type input "Core Banking & Help Desk Support"
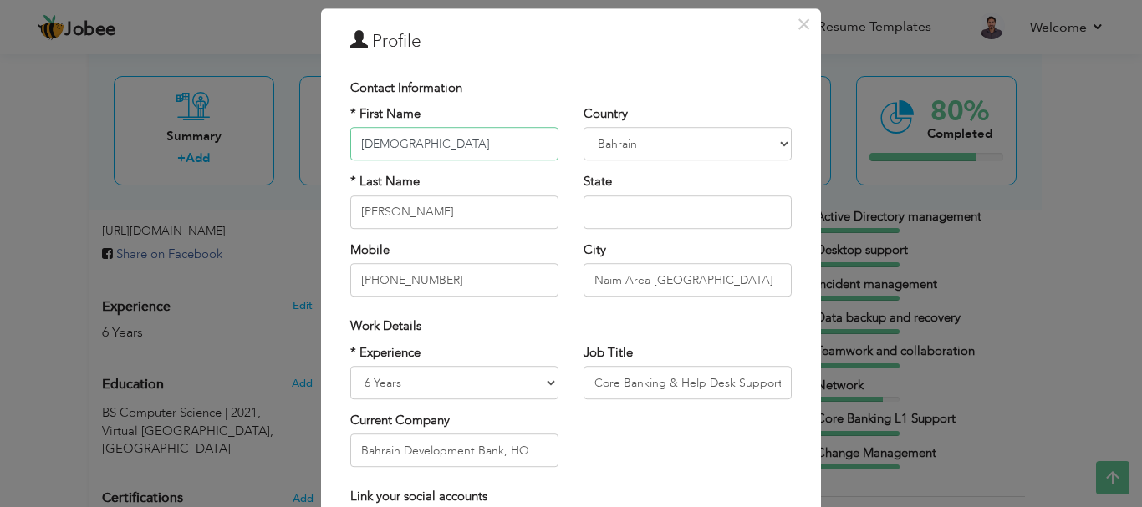
scroll to position [84, 0]
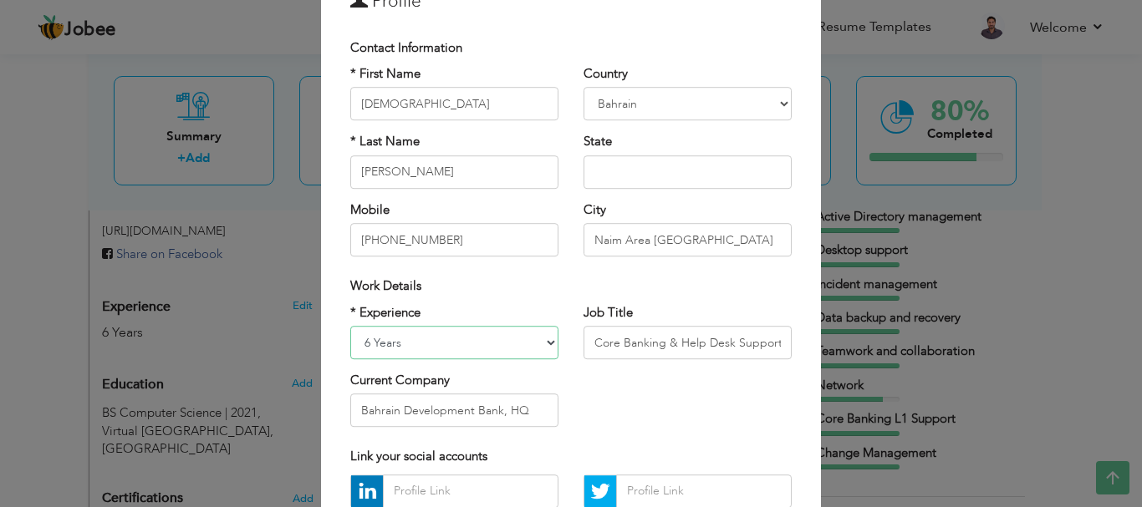
click at [495, 336] on select "Entry Level Less than 1 Year 1 Year 2 Years 3 Years 4 Years 5 Years 6 Years 7 Y…" at bounding box center [454, 342] width 208 height 33
select select "number:10"
click at [350, 326] on select "Entry Level Less than 1 Year 1 Year 2 Years 3 Years 4 Years 5 Years 6 Years 7 Y…" at bounding box center [454, 342] width 208 height 33
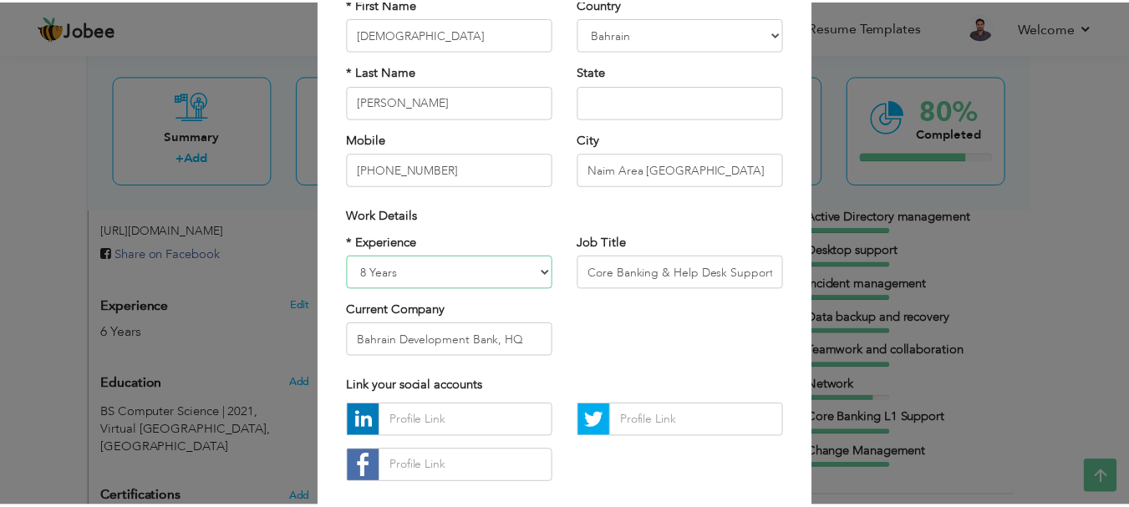
scroll to position [244, 0]
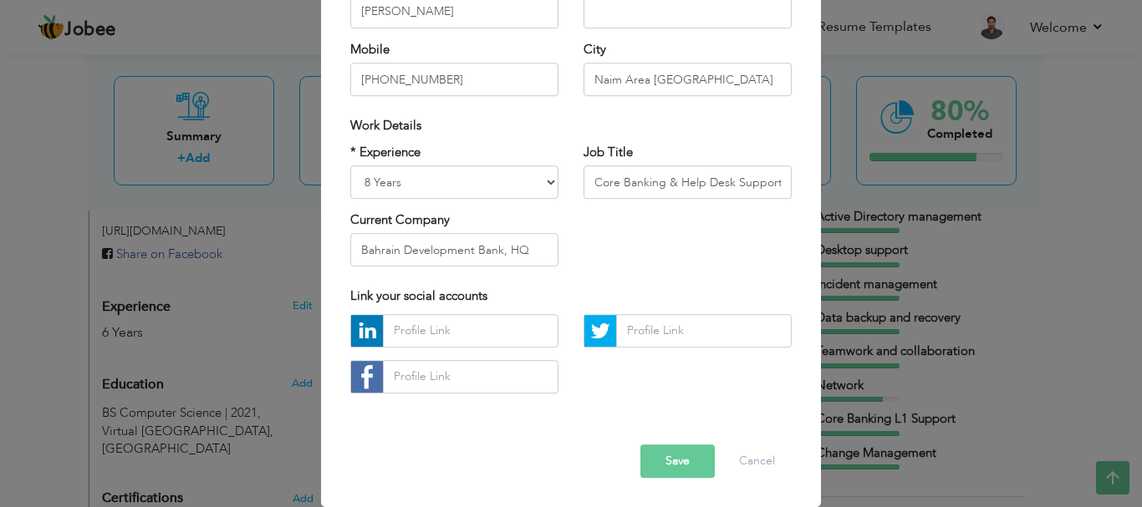
drag, startPoint x: 705, startPoint y: 467, endPoint x: 681, endPoint y: 458, distance: 25.1
click at [704, 466] on button "Save" at bounding box center [677, 461] width 74 height 33
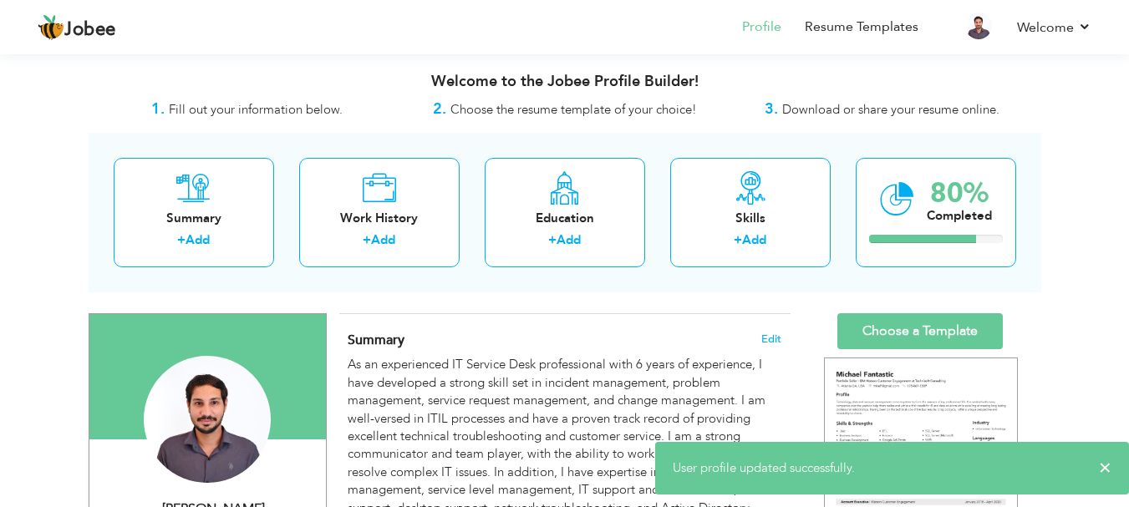
scroll to position [0, 0]
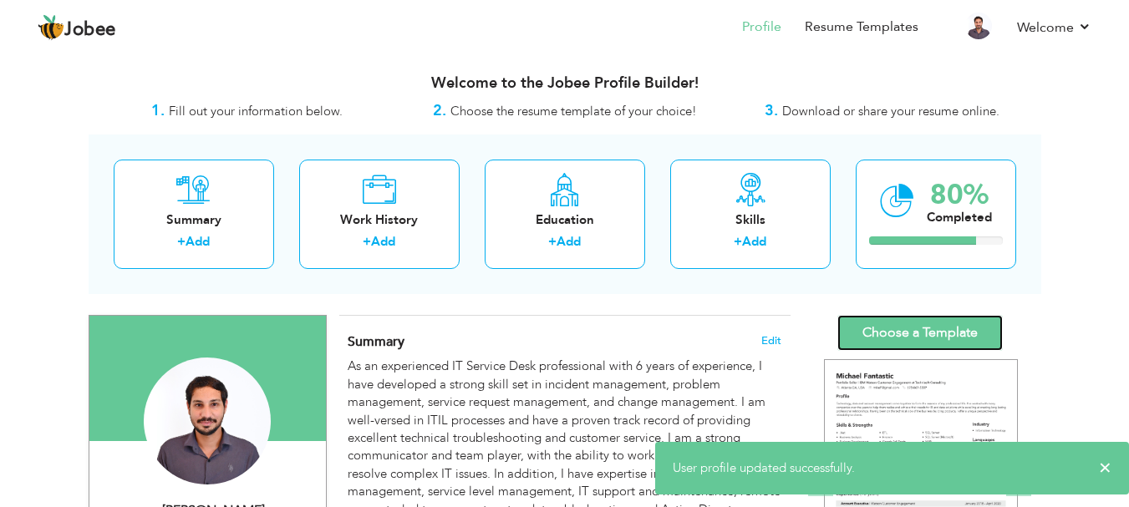
click at [891, 339] on link "Choose a Template" at bounding box center [921, 333] width 166 height 36
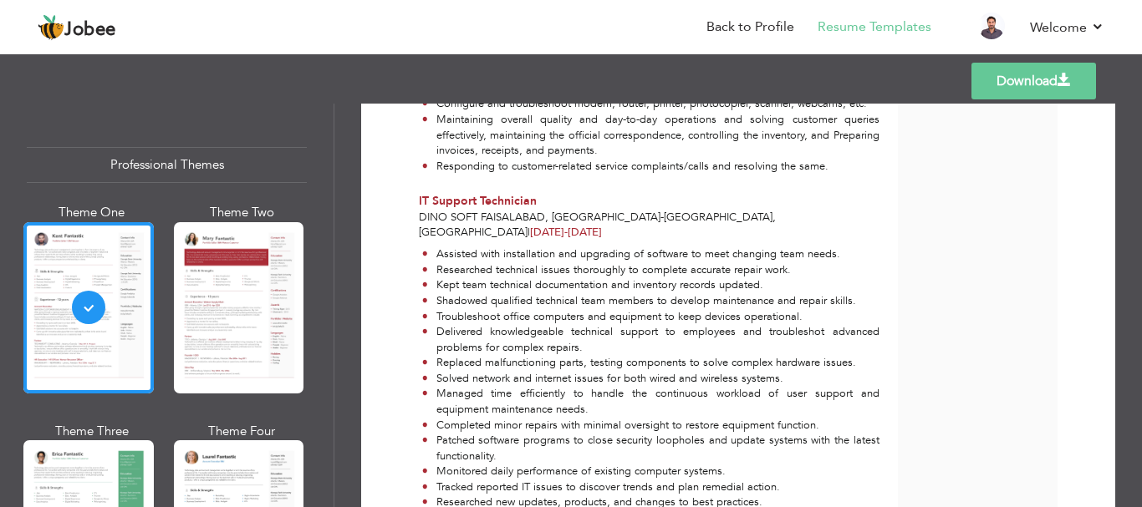
scroll to position [1869, 0]
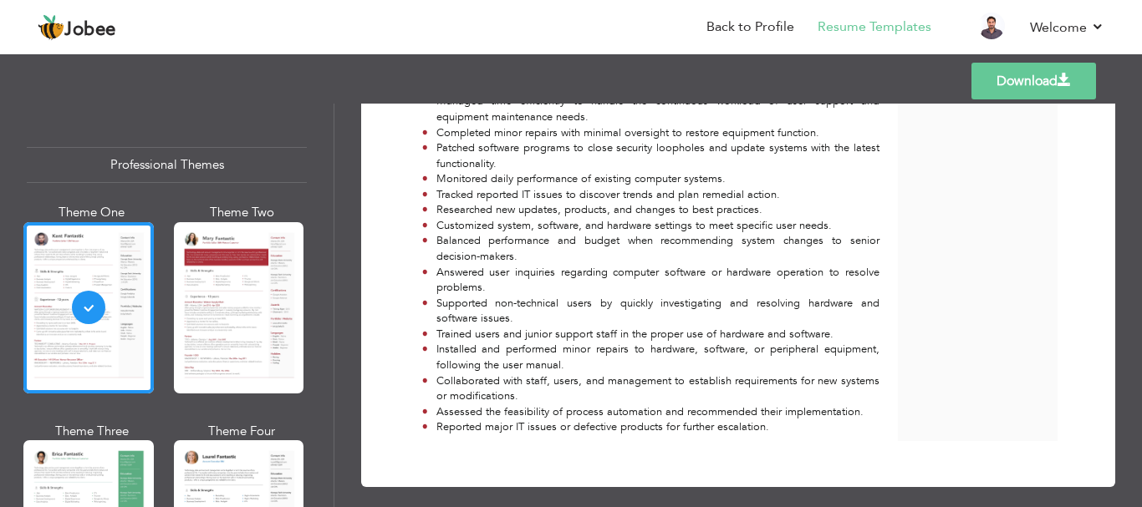
click at [985, 75] on link "Download" at bounding box center [1033, 81] width 125 height 37
